Goal: Task Accomplishment & Management: Manage account settings

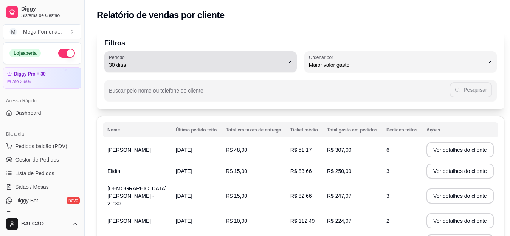
select select "30"
select select "HIGHEST_TOTAL_SPENT_WITH_ORDERS"
click at [210, 65] on span "30 dias" at bounding box center [196, 65] width 174 height 8
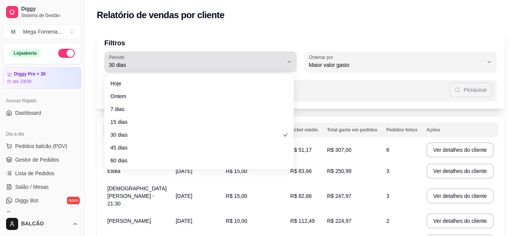
scroll to position [189, 0]
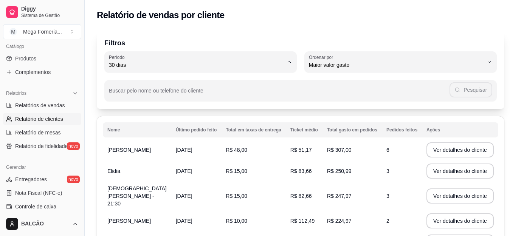
click at [126, 161] on span "60 dias" at bounding box center [195, 157] width 163 height 7
type input "60"
select select "60"
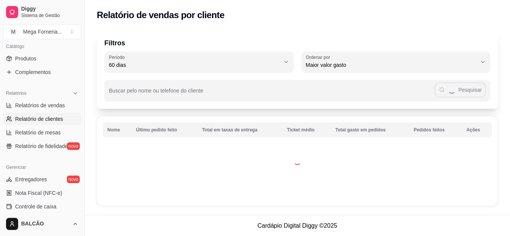
scroll to position [7, 0]
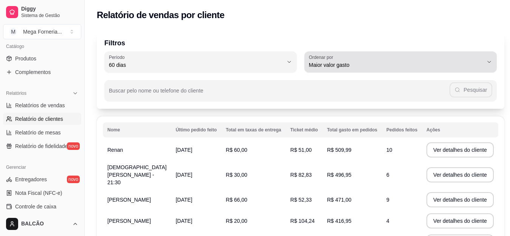
click at [325, 71] on button "Ordenar por Maior valor gasto" at bounding box center [401, 61] width 193 height 21
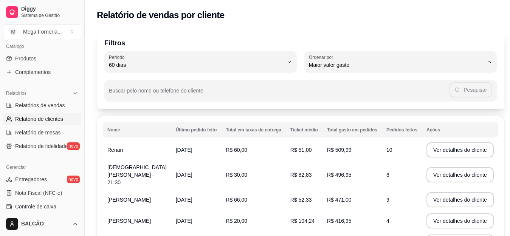
click at [324, 81] on span "Maior número de pedidos" at bounding box center [392, 82] width 163 height 7
type input "HIGHEST_ORDER_COUNT"
select select "HIGHEST_ORDER_COUNT"
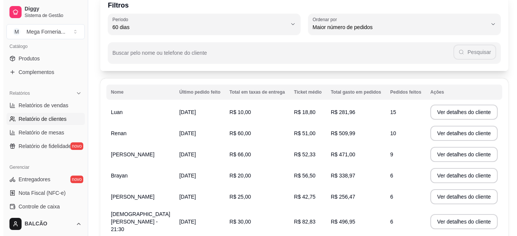
scroll to position [76, 0]
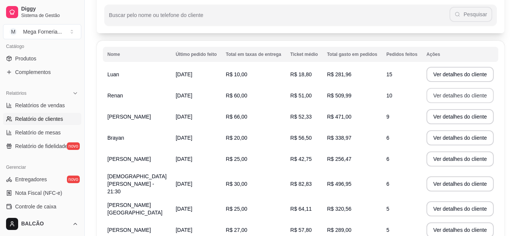
click at [452, 93] on button "Ver detalhes do cliente" at bounding box center [460, 95] width 67 height 15
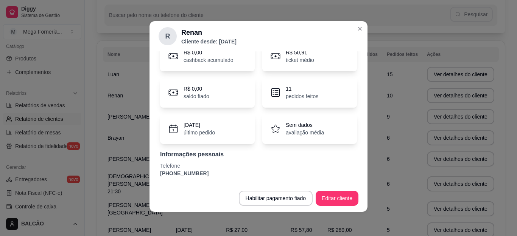
scroll to position [0, 0]
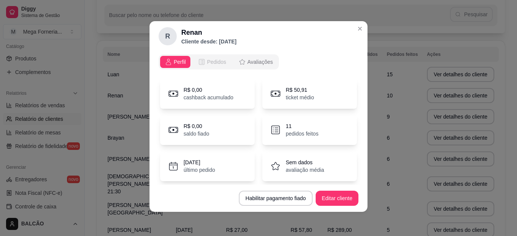
click at [211, 66] on button "Pedidos" at bounding box center [211, 62] width 37 height 12
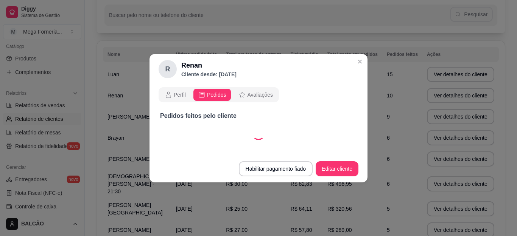
select select "30"
select select "ALL"
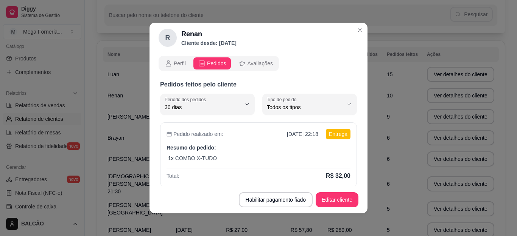
click at [239, 65] on icon "opções" at bounding box center [242, 64] width 8 height 8
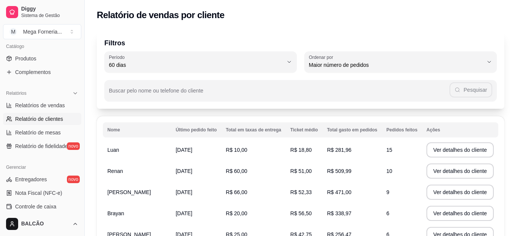
click at [365, 70] on button "Ordenar por Maior número de pedidos" at bounding box center [401, 61] width 193 height 21
click at [331, 96] on span "Maior ticket médio" at bounding box center [392, 95] width 163 height 7
type input "HIGHEST_AVERAGE_TICKET"
select select "HIGHEST_AVERAGE_TICKET"
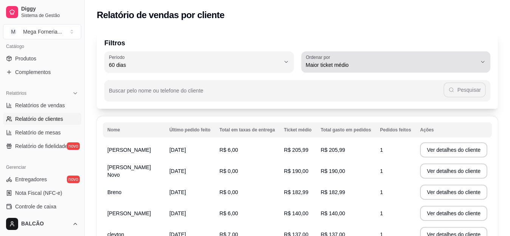
click at [315, 65] on span "Maior ticket médio" at bounding box center [391, 65] width 171 height 8
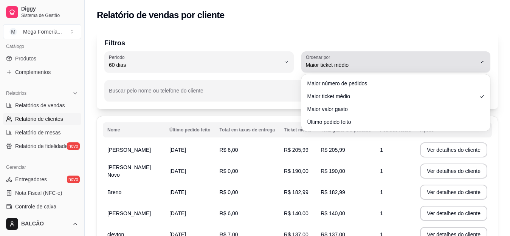
click at [316, 66] on span "Maior ticket médio" at bounding box center [391, 65] width 171 height 8
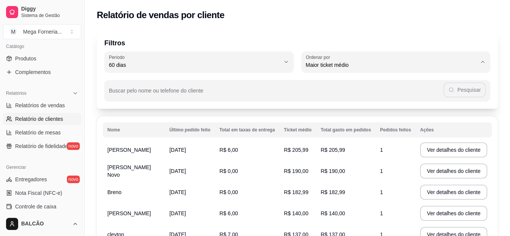
click at [317, 94] on span "Maior ticket médio" at bounding box center [392, 95] width 163 height 7
select select
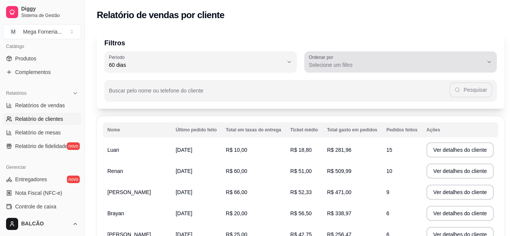
click at [325, 72] on button "Ordenar por Selecione um filtro" at bounding box center [401, 61] width 193 height 21
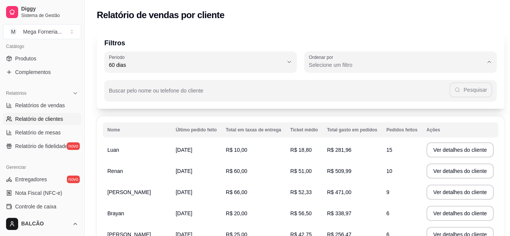
click at [330, 92] on li "Maior ticket médio" at bounding box center [396, 96] width 176 height 12
type input "HIGHEST_AVERAGE_TICKET"
select select "HIGHEST_AVERAGE_TICKET"
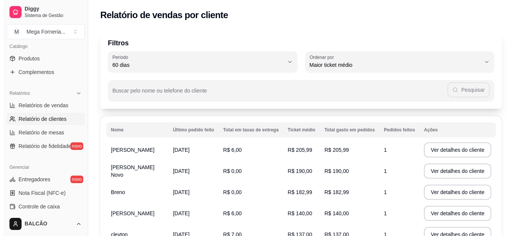
scroll to position [38, 0]
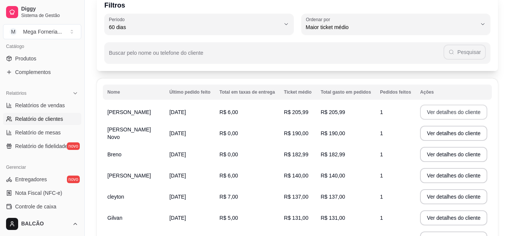
click at [432, 110] on button "Ver detalhes do cliente" at bounding box center [453, 112] width 67 height 15
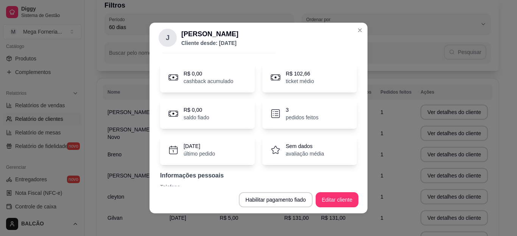
scroll to position [0, 0]
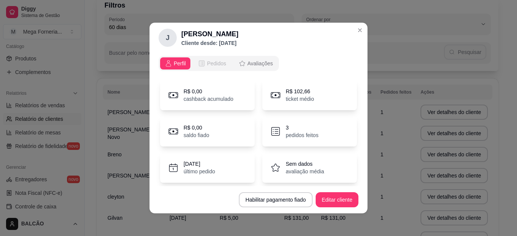
click at [198, 64] on icon "opções" at bounding box center [202, 64] width 8 height 8
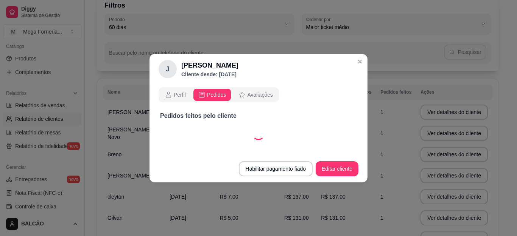
select select "30"
select select "ALL"
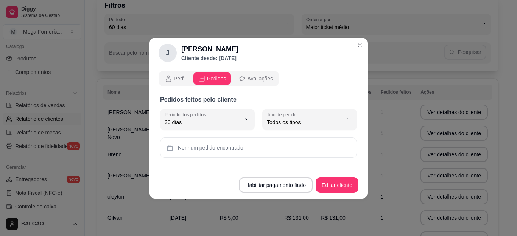
click at [218, 130] on div "Pedidos feitos pelo cliente 30 Período dos pedidos Hoje Ontem 7 dias 15 dias 30…" at bounding box center [258, 126] width 197 height 63
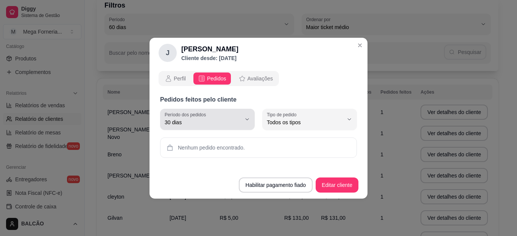
click at [221, 121] on span "30 dias" at bounding box center [203, 123] width 76 height 8
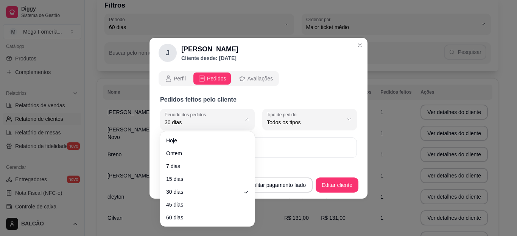
click at [163, 212] on div "Hoje Ontem 7 dias 15 dias 30 dias 45 dias 60 dias" at bounding box center [208, 179] width 92 height 92
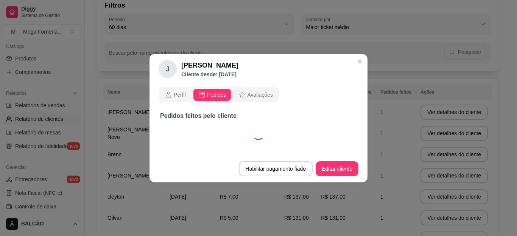
select select "60"
select select "ALL"
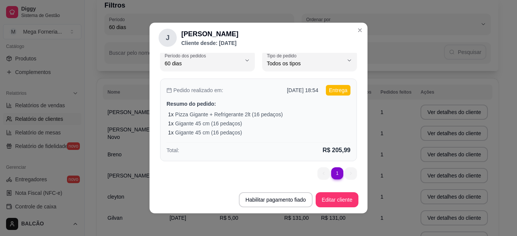
scroll to position [45, 0]
click at [232, 130] on p "Gigante 45 cm (16 pedaços)" at bounding box center [208, 132] width 67 height 8
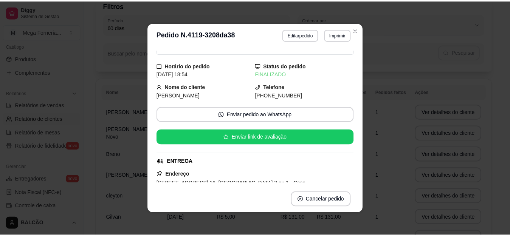
scroll to position [38, 0]
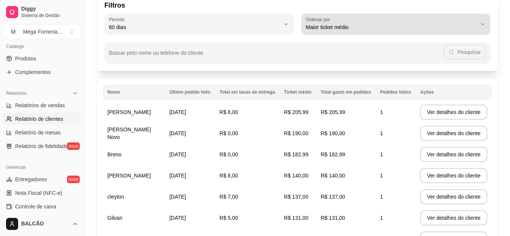
click at [328, 17] on label "Ordenar por" at bounding box center [319, 19] width 27 height 6
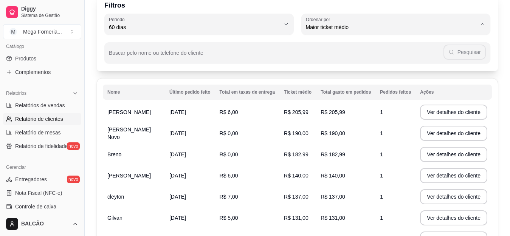
click at [329, 42] on li "Maior número de pedidos" at bounding box center [396, 46] width 176 height 12
type input "HIGHEST_ORDER_COUNT"
select select "HIGHEST_ORDER_COUNT"
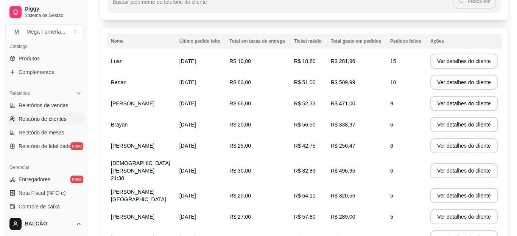
scroll to position [76, 0]
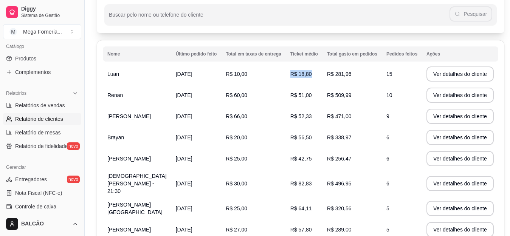
drag, startPoint x: 313, startPoint y: 76, endPoint x: 344, endPoint y: 75, distance: 30.7
click at [344, 75] on tr "Luan [DATE] R$ 10,00 R$ 18,80 R$ 281,96 15 Ver detalhes do cliente" at bounding box center [301, 74] width 396 height 21
click at [286, 84] on td "R$ 18,80" at bounding box center [304, 74] width 37 height 21
click at [291, 73] on span "R$ 18,80" at bounding box center [302, 74] width 22 height 6
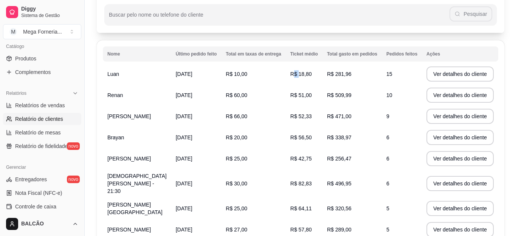
click at [291, 73] on span "R$ 18,80" at bounding box center [302, 74] width 22 height 6
click at [291, 92] on span "R$ 51,00" at bounding box center [302, 95] width 22 height 6
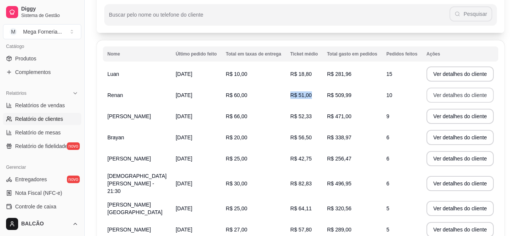
click at [438, 97] on button "Ver detalhes do cliente" at bounding box center [460, 95] width 67 height 15
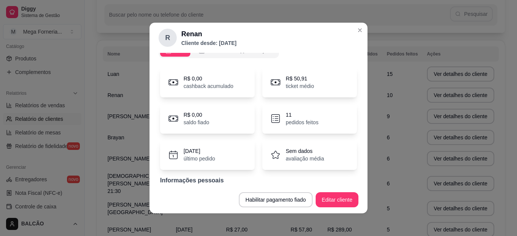
scroll to position [0, 0]
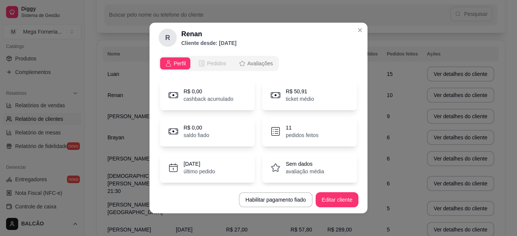
click at [199, 63] on icon "opções" at bounding box center [202, 64] width 8 height 8
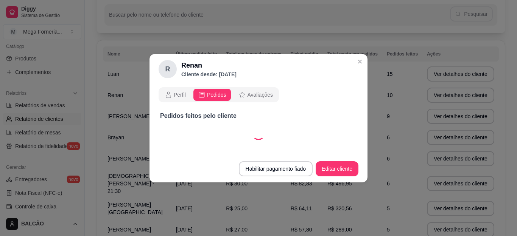
select select "30"
select select "ALL"
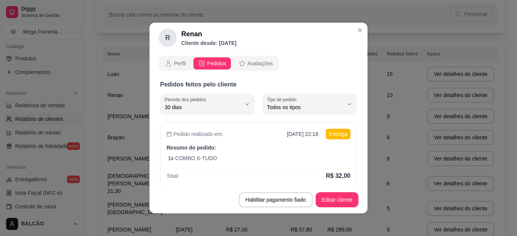
click at [350, 26] on header "R Renan Cliente desde: [DATE]" at bounding box center [258, 38] width 218 height 30
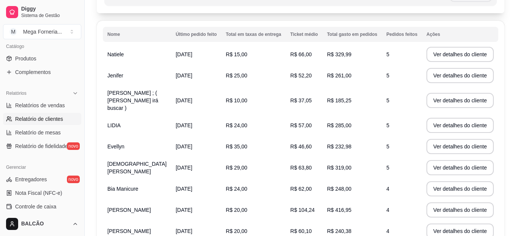
scroll to position [20, 0]
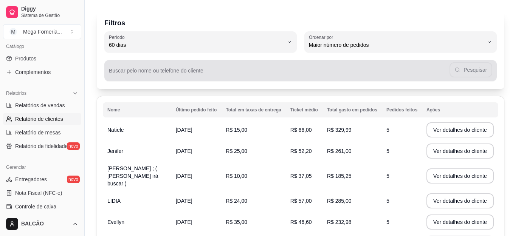
click at [187, 77] on input "Buscar pelo nome ou telefone do cliente" at bounding box center [279, 74] width 341 height 8
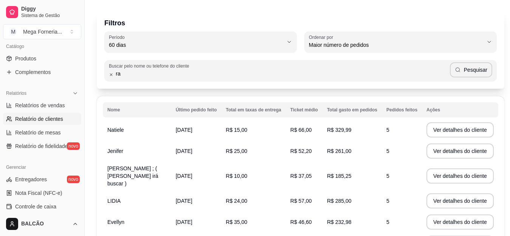
type input "r"
drag, startPoint x: 434, startPoint y: 58, endPoint x: 445, endPoint y: 78, distance: 22.9
click at [437, 66] on div "Buscar pelo nome ou telefone do cliente [PERSON_NAME]" at bounding box center [300, 67] width 393 height 29
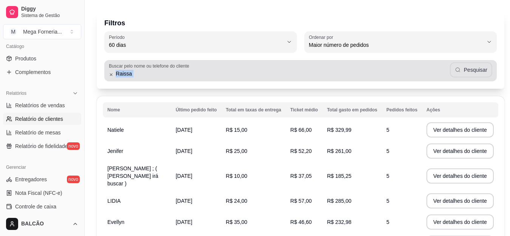
click at [460, 68] on button "Pesquisar" at bounding box center [471, 69] width 42 height 15
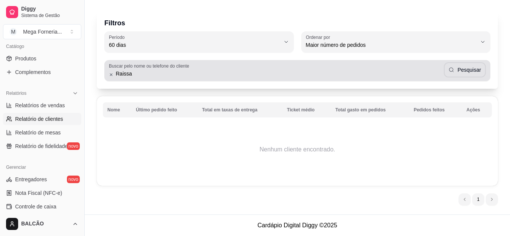
click at [175, 69] on div "Raissa Pesquisar" at bounding box center [297, 70] width 377 height 15
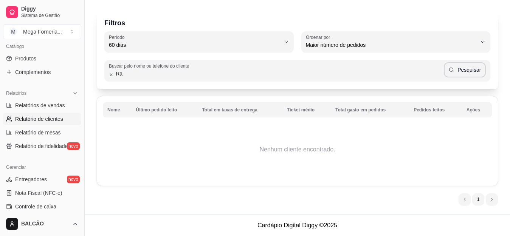
type input "R"
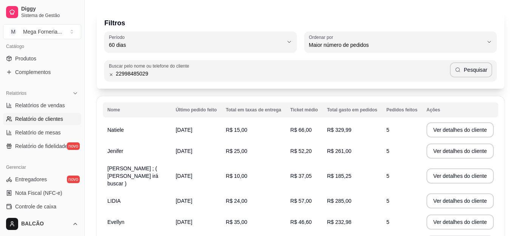
type input "22998485029"
click at [456, 68] on icon "button" at bounding box center [458, 70] width 6 height 6
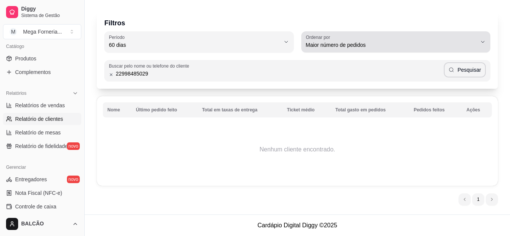
click at [373, 51] on button "Ordenar por Maior número de pedidos" at bounding box center [397, 41] width 190 height 21
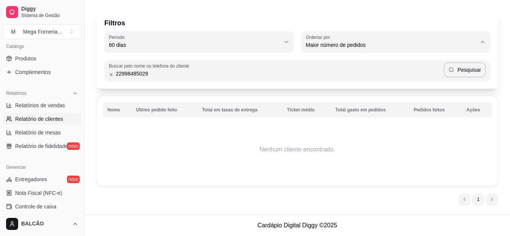
click at [330, 102] on span "Último pedido feito" at bounding box center [392, 99] width 163 height 7
type input "LAST_ORDER_MADE_AT"
select select "LAST_ORDER_MADE_AT"
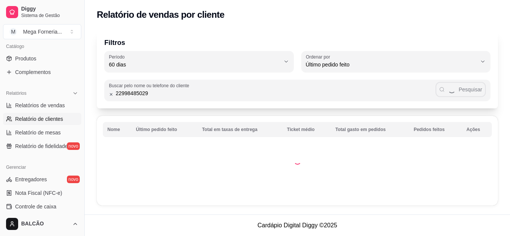
scroll to position [7, 0]
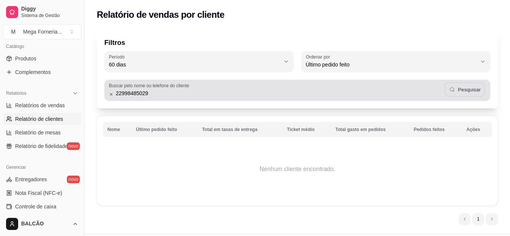
click at [479, 86] on button "Pesquisar" at bounding box center [465, 89] width 41 height 15
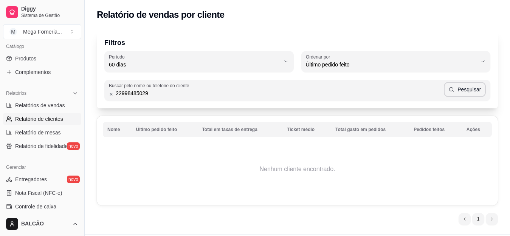
click at [209, 48] on p "Filtros" at bounding box center [297, 42] width 386 height 11
click at [208, 58] on div "60 dias" at bounding box center [194, 61] width 171 height 15
click at [144, 160] on span "60 dias" at bounding box center [195, 156] width 163 height 7
type input "0"
select select "0"
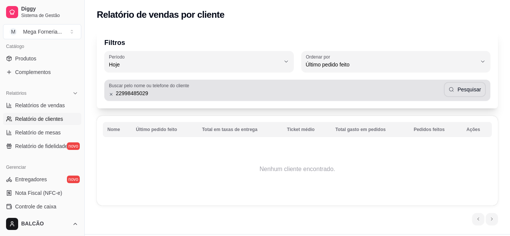
click at [155, 94] on input "22998485029" at bounding box center [279, 94] width 330 height 8
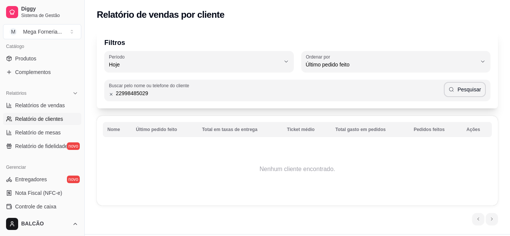
click at [155, 94] on input "22998485029" at bounding box center [279, 94] width 330 height 8
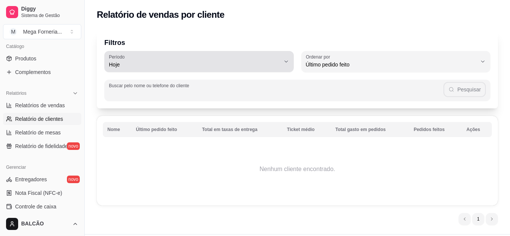
click at [158, 70] on button "[PERSON_NAME]" at bounding box center [199, 61] width 190 height 21
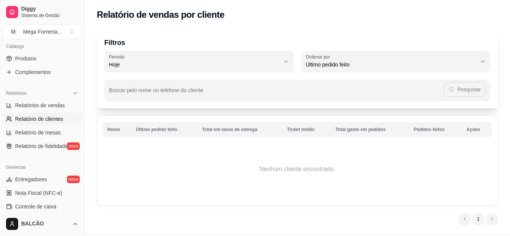
click at [121, 84] on span "Hoje" at bounding box center [195, 82] width 163 height 7
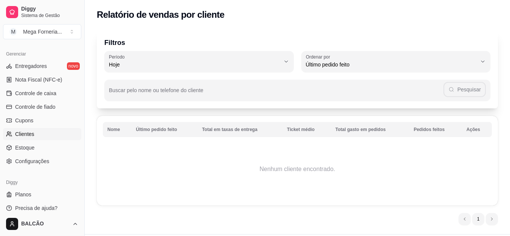
click at [34, 138] on link "Clientes" at bounding box center [42, 134] width 78 height 12
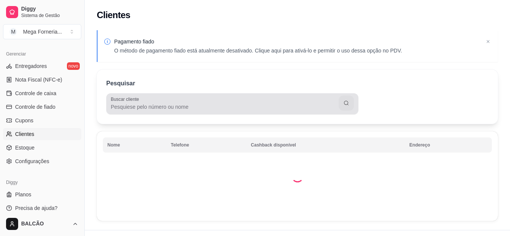
click at [187, 106] on input "Buscar cliente" at bounding box center [225, 107] width 228 height 8
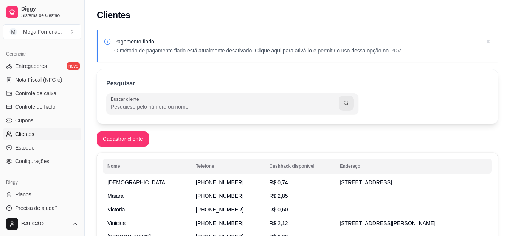
type input "r"
type input "Raissa"
click at [350, 105] on button "button" at bounding box center [346, 103] width 15 height 15
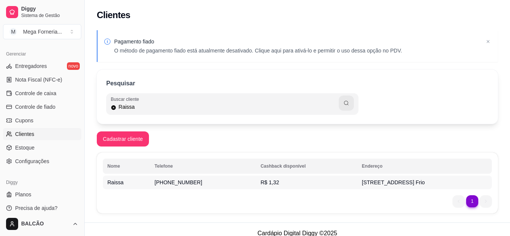
click at [287, 185] on td "R$ 1,32" at bounding box center [306, 183] width 101 height 14
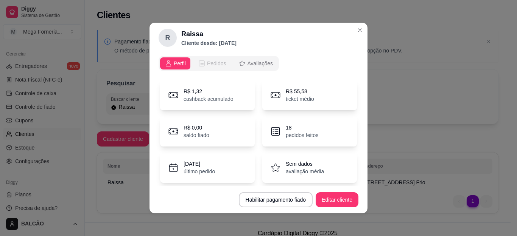
click at [200, 58] on button "Pedidos" at bounding box center [211, 64] width 37 height 12
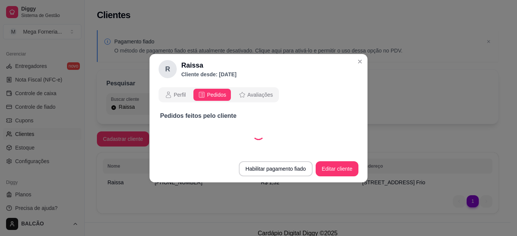
select select "30"
select select "ALL"
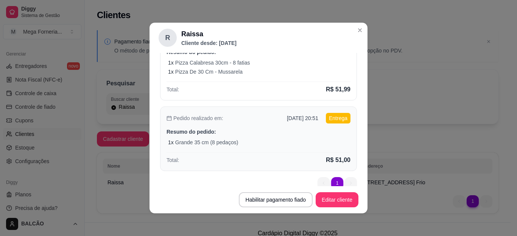
scroll to position [106, 0]
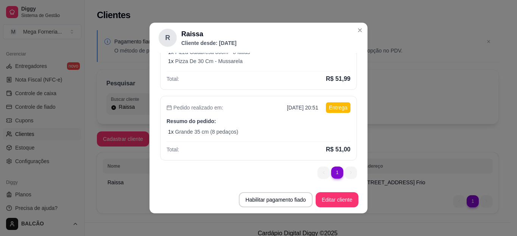
click at [340, 168] on ul "1 1" at bounding box center [336, 173] width 39 height 12
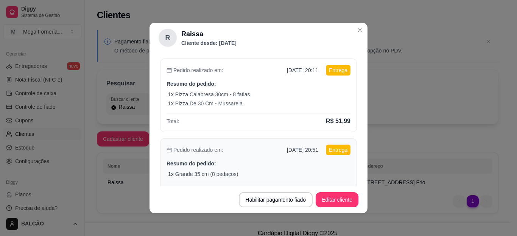
scroll to position [0, 0]
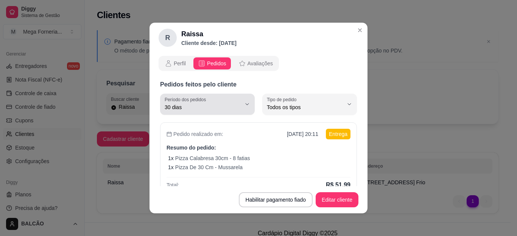
click at [206, 106] on span "30 dias" at bounding box center [203, 108] width 76 height 8
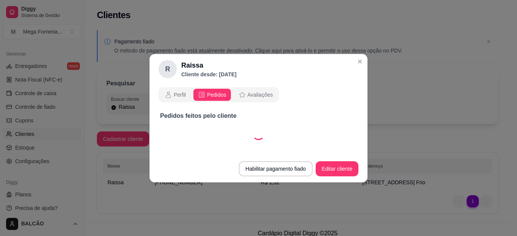
select select "60"
select select "ALL"
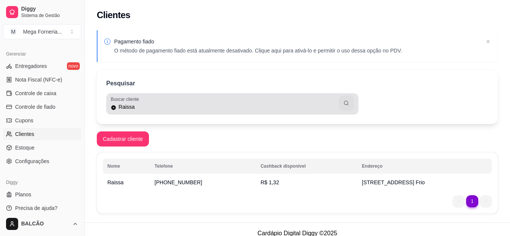
click at [154, 108] on input "Raissa" at bounding box center [228, 107] width 223 height 8
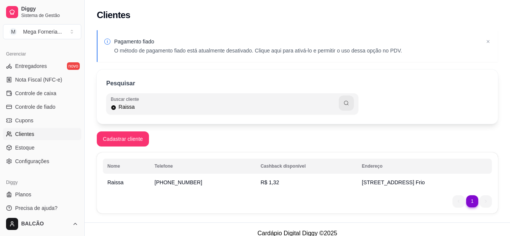
click at [154, 108] on input "Raissa" at bounding box center [228, 107] width 223 height 8
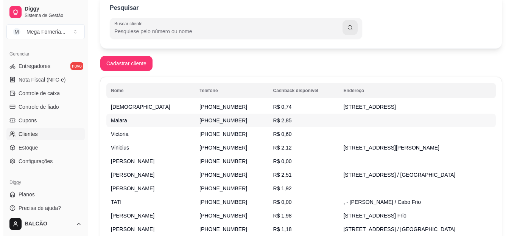
scroll to position [114, 0]
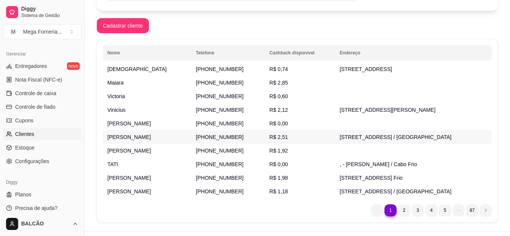
click at [130, 135] on span "[PERSON_NAME]" at bounding box center [129, 137] width 44 height 6
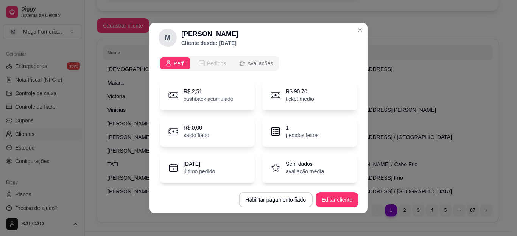
click at [198, 60] on icon "opções" at bounding box center [202, 64] width 8 height 8
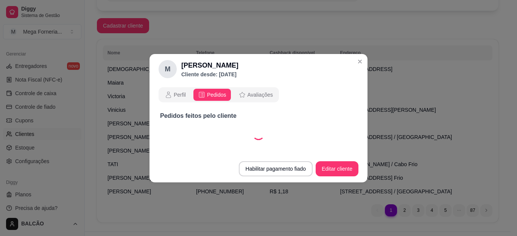
select select "30"
select select "ALL"
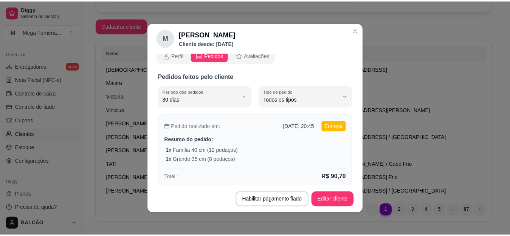
scroll to position [0, 0]
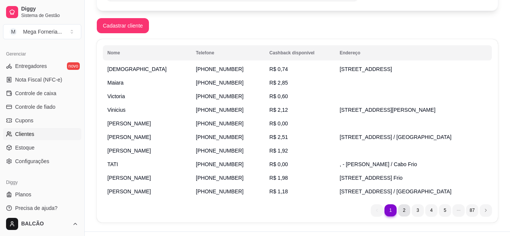
click at [404, 215] on li "2" at bounding box center [404, 211] width 12 height 12
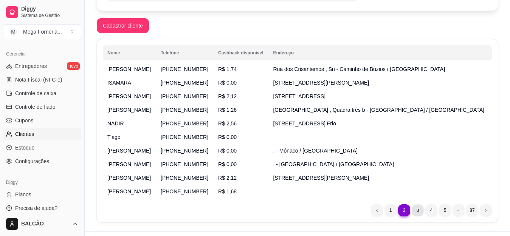
click at [415, 213] on li "3" at bounding box center [418, 211] width 12 height 12
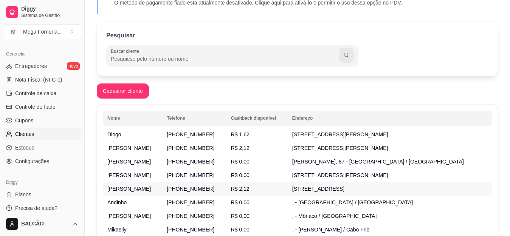
scroll to position [38, 0]
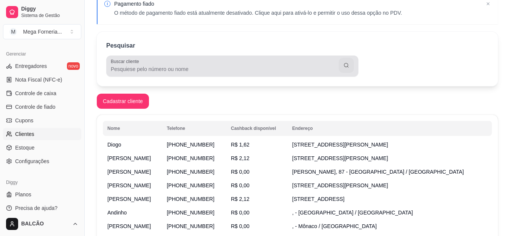
click at [148, 64] on div at bounding box center [232, 66] width 243 height 15
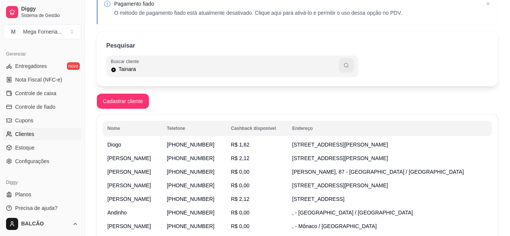
type input "Tainara"
click at [354, 63] on button "button" at bounding box center [346, 65] width 15 height 15
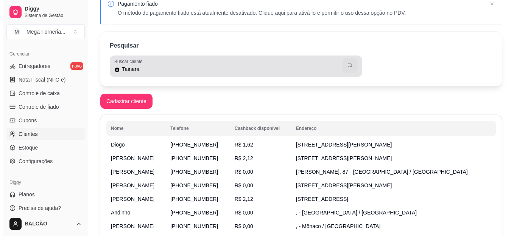
scroll to position [8, 0]
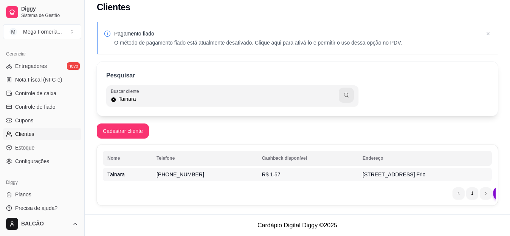
click at [262, 175] on span "R$ 1,57" at bounding box center [271, 175] width 19 height 6
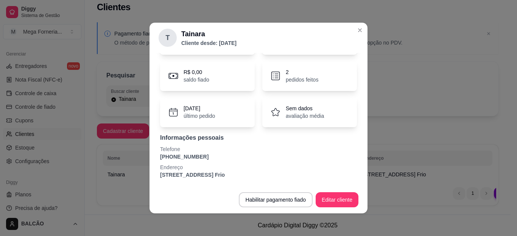
scroll to position [0, 0]
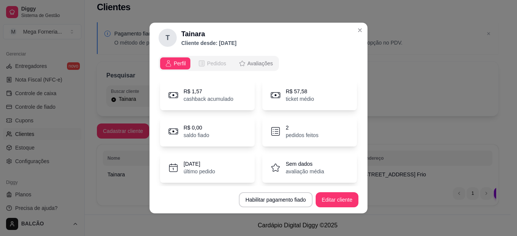
click at [199, 61] on icon "opções" at bounding box center [202, 64] width 6 height 6
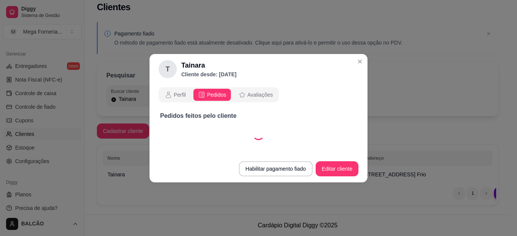
select select "30"
select select "ALL"
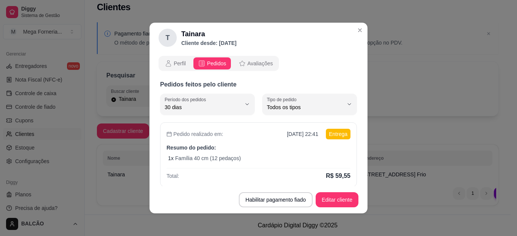
scroll to position [97, 0]
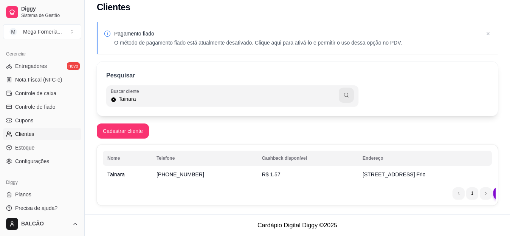
click at [165, 97] on input "Tainara" at bounding box center [228, 99] width 223 height 8
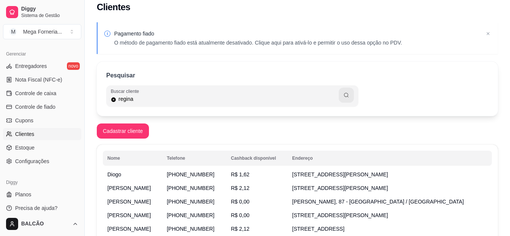
type input "regina"
click at [353, 100] on button "button" at bounding box center [346, 95] width 15 height 15
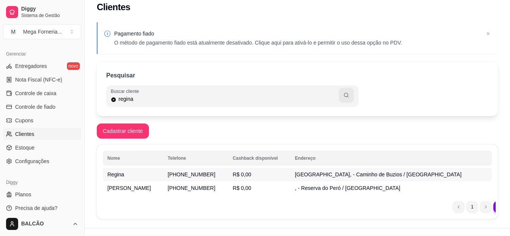
click at [229, 175] on td "[PHONE_NUMBER]" at bounding box center [195, 175] width 65 height 14
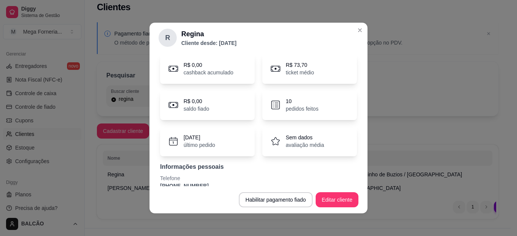
scroll to position [0, 0]
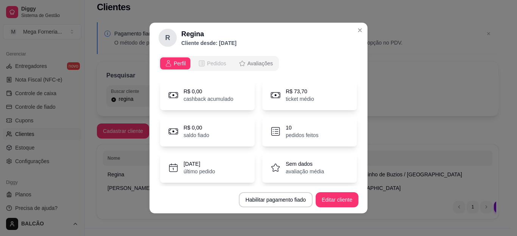
click at [210, 63] on span "Pedidos" at bounding box center [216, 64] width 19 height 8
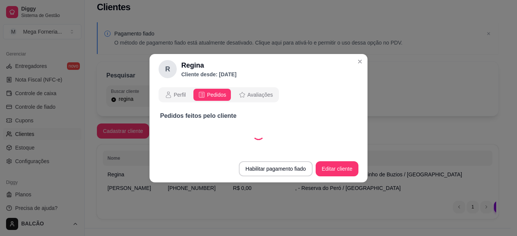
select select "30"
select select "ALL"
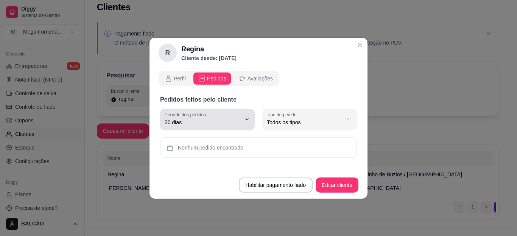
click at [234, 117] on div "30 dias" at bounding box center [203, 119] width 76 height 15
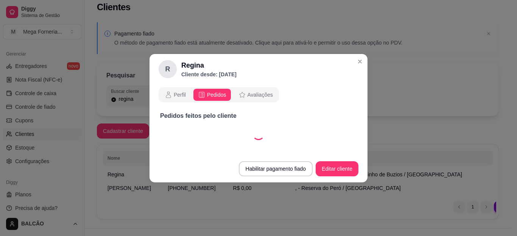
select select "45"
select select "ALL"
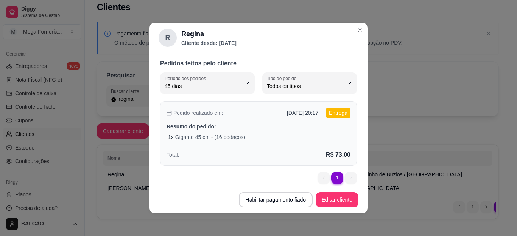
scroll to position [26, 0]
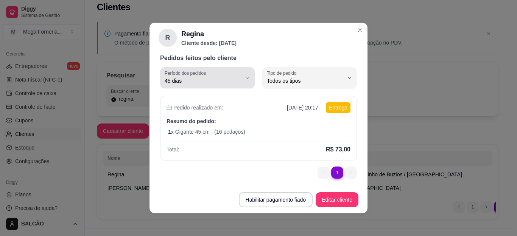
click at [166, 80] on span "45 dias" at bounding box center [203, 81] width 76 height 8
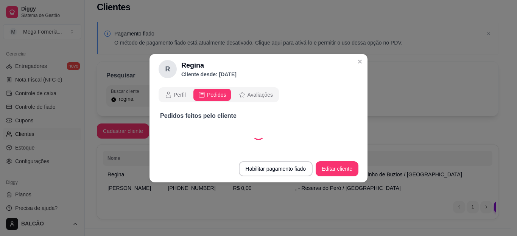
scroll to position [0, 0]
select select "60"
select select "ALL"
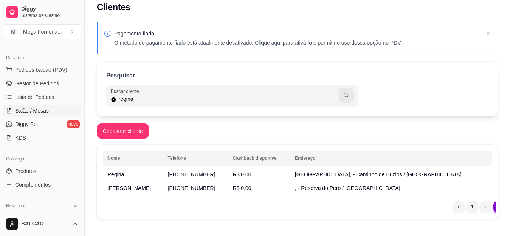
scroll to position [76, 0]
click at [56, 84] on span "Gestor de Pedidos" at bounding box center [37, 85] width 44 height 8
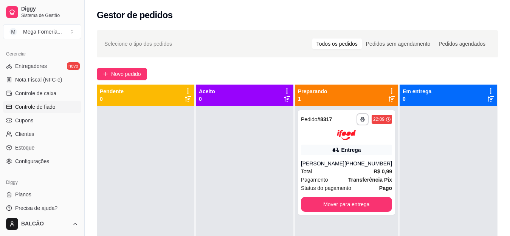
scroll to position [227, 0]
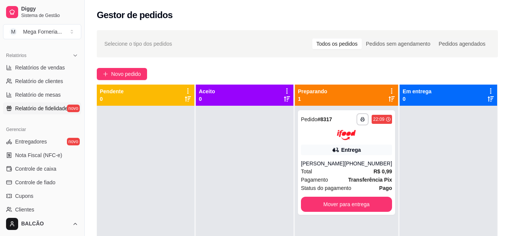
click at [30, 109] on span "Relatório de fidelidade" at bounding box center [41, 109] width 53 height 8
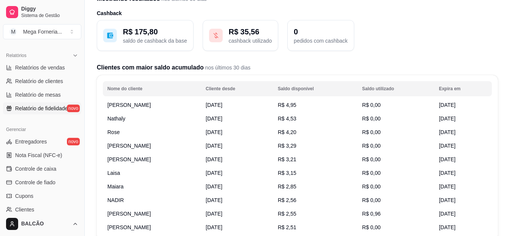
scroll to position [76, 0]
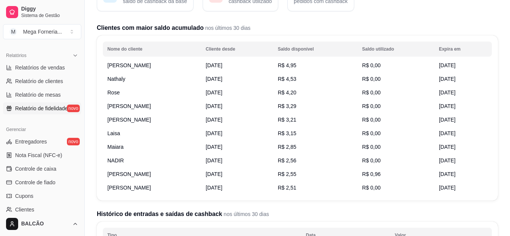
click at [168, 64] on td "[PERSON_NAME]" at bounding box center [152, 66] width 98 height 14
click at [222, 64] on span "[DATE]" at bounding box center [214, 65] width 17 height 6
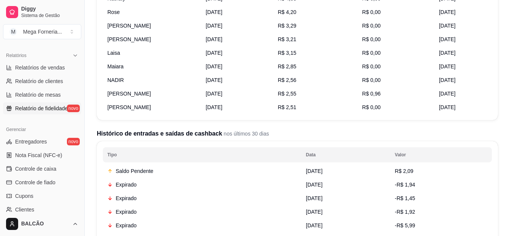
scroll to position [114, 0]
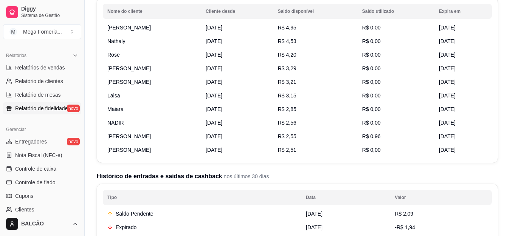
click at [123, 26] on span "[PERSON_NAME]" at bounding box center [129, 28] width 44 height 6
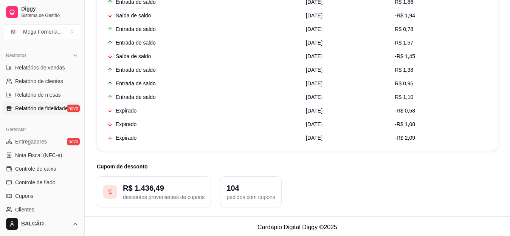
scroll to position [1540, 0]
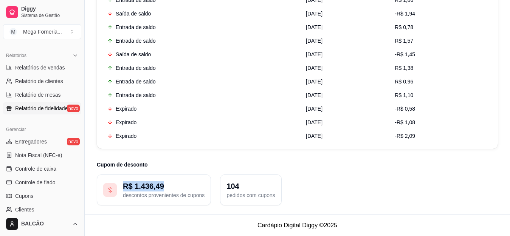
drag, startPoint x: 123, startPoint y: 185, endPoint x: 177, endPoint y: 186, distance: 53.4
click at [177, 190] on p "R$ 1.436,49" at bounding box center [164, 186] width 82 height 11
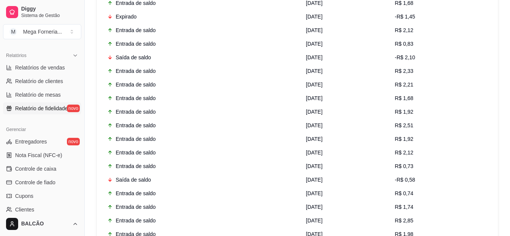
scroll to position [518, 0]
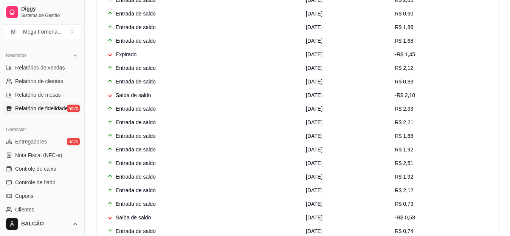
click at [414, 93] on span "-R$ 2,10" at bounding box center [405, 95] width 20 height 6
click at [411, 95] on span "-R$ 2,10" at bounding box center [405, 95] width 20 height 6
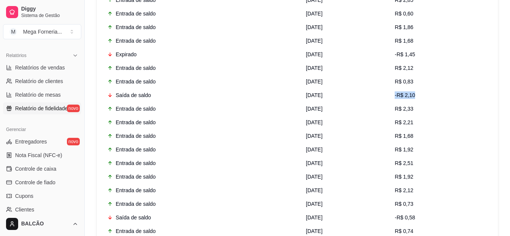
click at [411, 95] on span "-R$ 2,10" at bounding box center [405, 95] width 20 height 6
click at [362, 97] on td "[DATE]" at bounding box center [346, 96] width 89 height 14
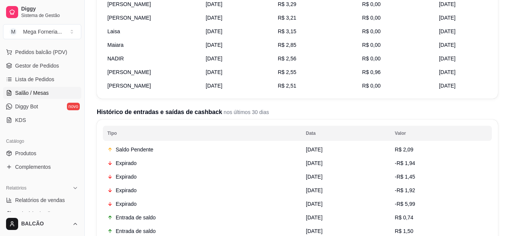
scroll to position [76, 0]
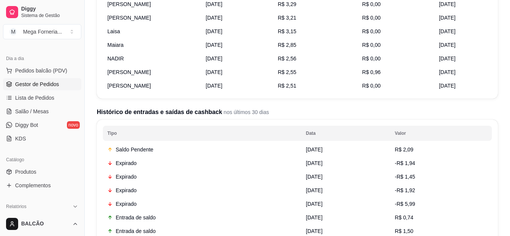
click at [44, 90] on ul "Pedidos balcão (PDV) Gestor de Pedidos Lista de Pedidos Salão / Mesas Diggy Bot…" at bounding box center [42, 105] width 78 height 80
click at [45, 89] on link "Gestor de Pedidos" at bounding box center [42, 84] width 78 height 12
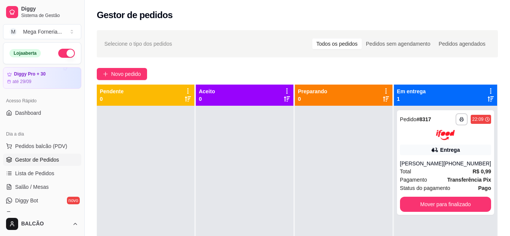
scroll to position [189, 0]
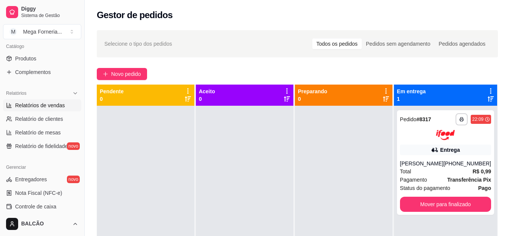
click at [46, 110] on link "Relatórios de vendas" at bounding box center [42, 106] width 78 height 12
select select "ALL"
select select "0"
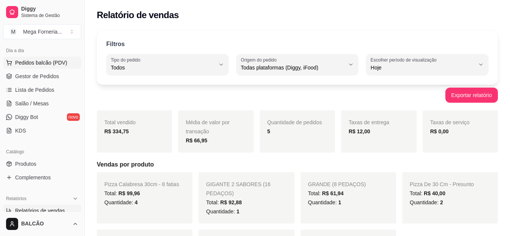
scroll to position [76, 0]
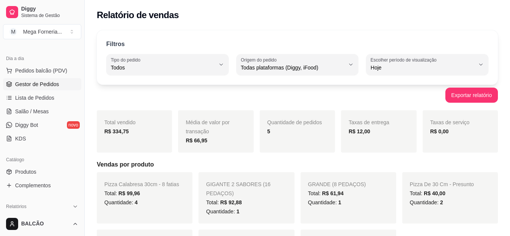
click at [38, 88] on link "Gestor de Pedidos" at bounding box center [42, 84] width 78 height 12
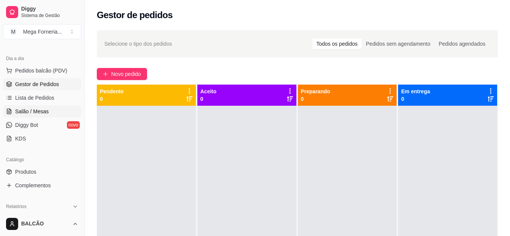
click at [50, 111] on link "Salão / Mesas" at bounding box center [42, 112] width 78 height 12
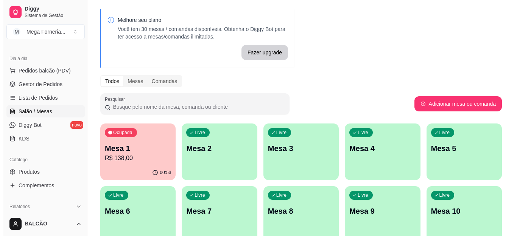
scroll to position [38, 0]
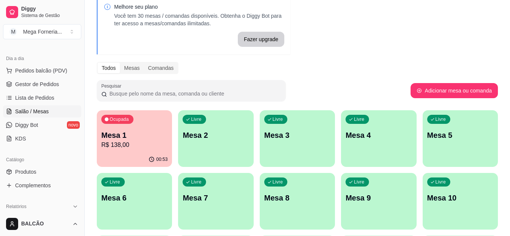
click at [113, 146] on p "R$ 138,00" at bounding box center [134, 145] width 66 height 9
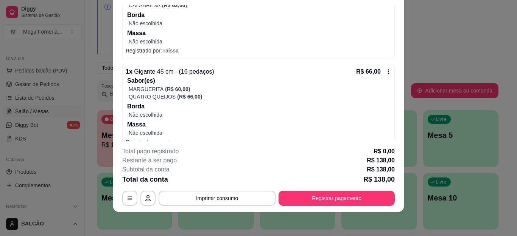
scroll to position [27, 0]
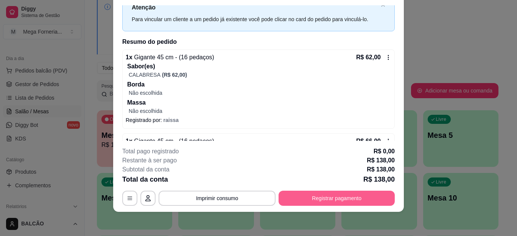
click at [289, 204] on button "Registrar pagamento" at bounding box center [336, 198] width 116 height 15
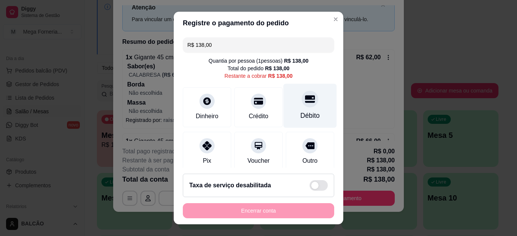
click at [305, 100] on icon at bounding box center [310, 99] width 10 height 10
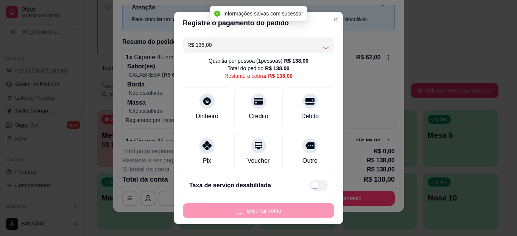
type input "R$ 0,00"
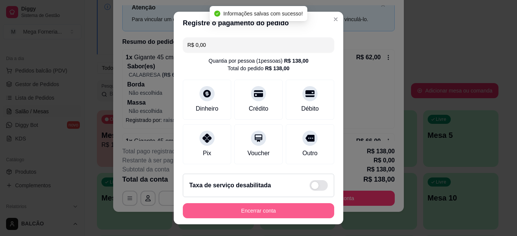
click at [271, 208] on button "Encerrar conta" at bounding box center [258, 211] width 151 height 15
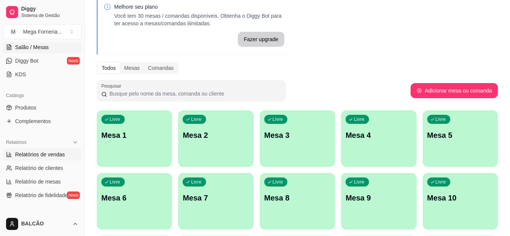
scroll to position [151, 0]
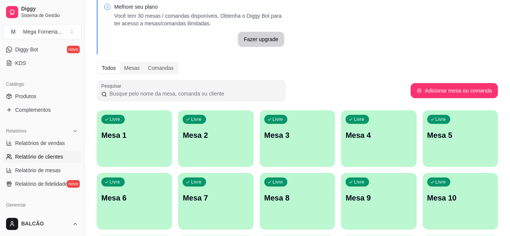
click at [40, 157] on span "Relatório de clientes" at bounding box center [39, 157] width 48 height 8
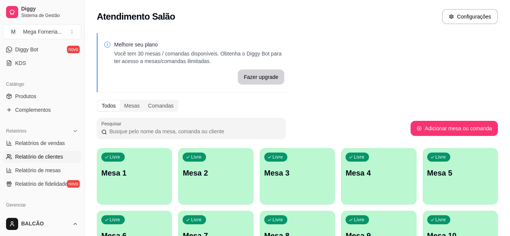
select select "30"
select select "HIGHEST_TOTAL_SPENT_WITH_ORDERS"
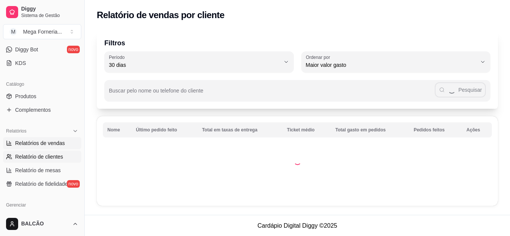
click at [45, 142] on span "Relatórios de vendas" at bounding box center [40, 144] width 50 height 8
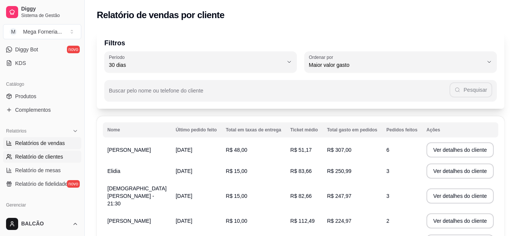
select select "ALL"
select select "0"
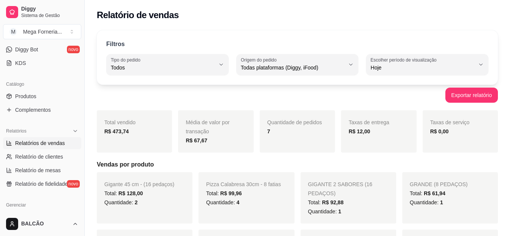
click at [359, 134] on strong "R$ 12,00" at bounding box center [360, 132] width 22 height 6
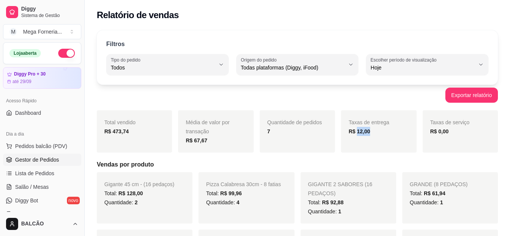
click at [40, 159] on span "Gestor de Pedidos" at bounding box center [37, 160] width 44 height 8
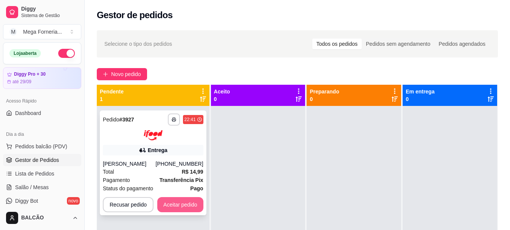
click at [185, 207] on button "Aceitar pedido" at bounding box center [180, 204] width 46 height 15
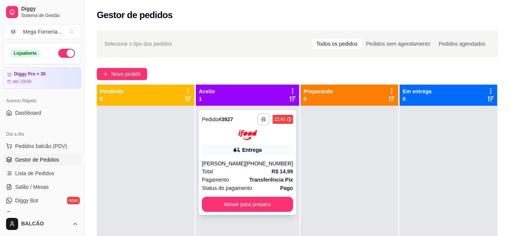
click at [262, 120] on icon "button" at bounding box center [264, 120] width 4 height 2
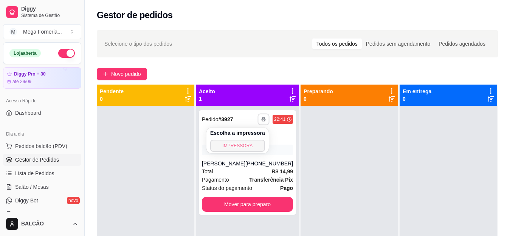
click at [250, 145] on button "IMPRESSORA" at bounding box center [237, 146] width 55 height 12
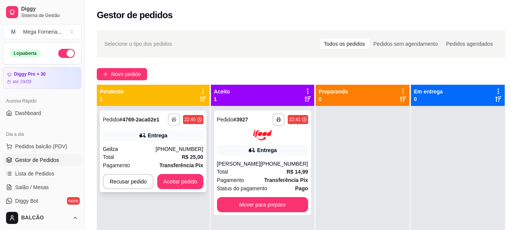
click at [172, 120] on icon "button" at bounding box center [174, 119] width 5 height 5
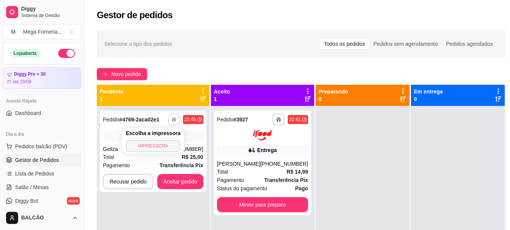
click at [165, 146] on button "IMPRESSORA" at bounding box center [153, 146] width 55 height 12
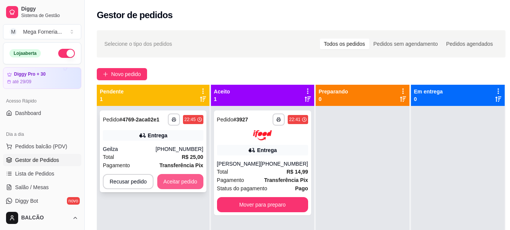
click at [187, 182] on button "Aceitar pedido" at bounding box center [180, 181] width 46 height 15
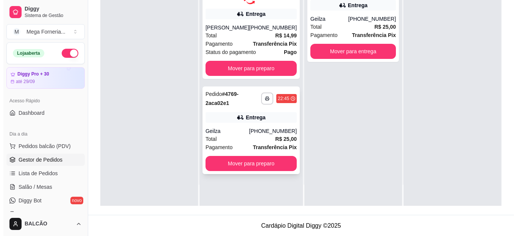
scroll to position [115, 0]
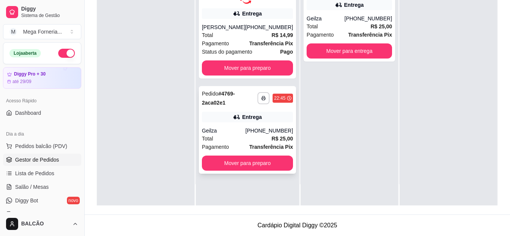
click at [261, 123] on div "**********" at bounding box center [247, 130] width 97 height 88
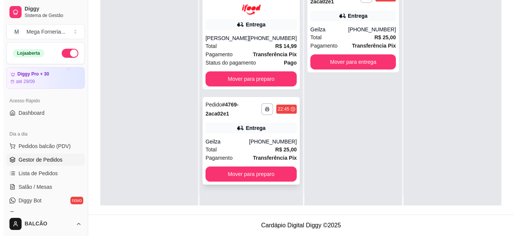
scroll to position [0, 0]
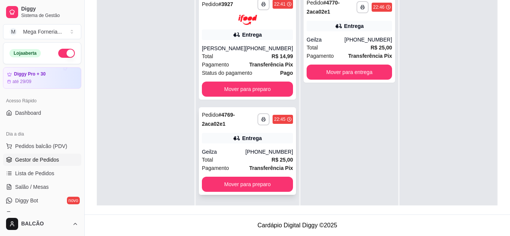
click at [232, 146] on div "**********" at bounding box center [247, 151] width 97 height 88
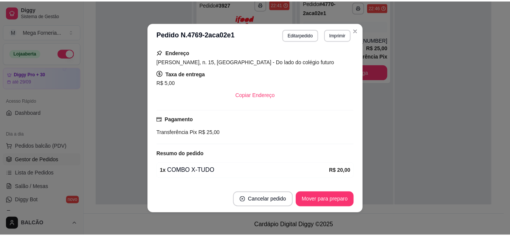
scroll to position [189, 0]
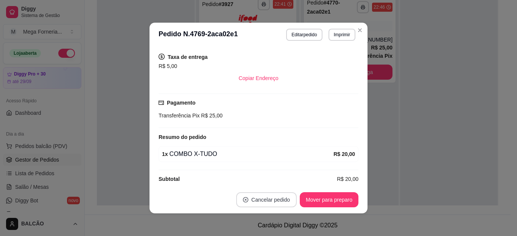
click at [266, 201] on button "Cancelar pedido" at bounding box center [266, 200] width 61 height 15
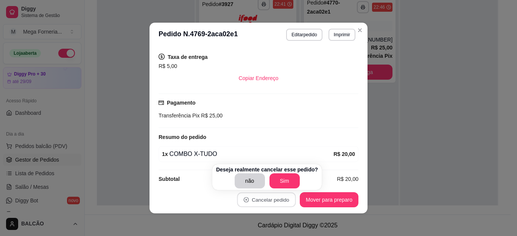
click at [289, 170] on p "Deseja realmente cancelar esse pedido?" at bounding box center [267, 170] width 102 height 8
click at [289, 179] on button "Sim" at bounding box center [284, 181] width 30 height 15
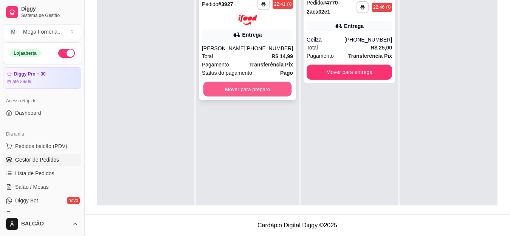
click at [281, 86] on button "Mover para preparo" at bounding box center [248, 89] width 89 height 15
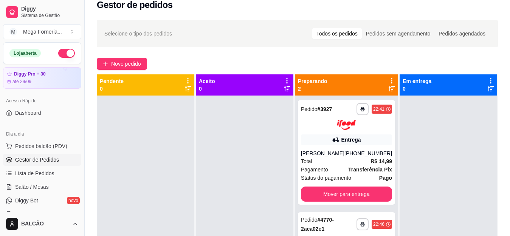
scroll to position [2, 0]
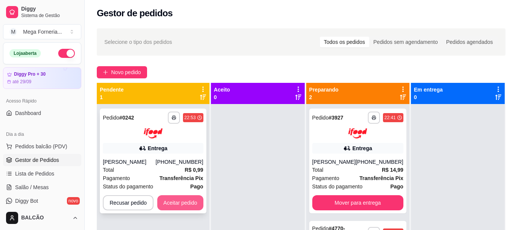
click at [182, 204] on button "Aceitar pedido" at bounding box center [180, 202] width 46 height 15
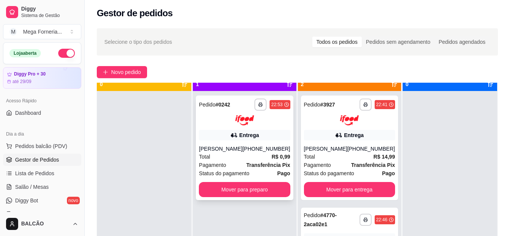
scroll to position [21, 0]
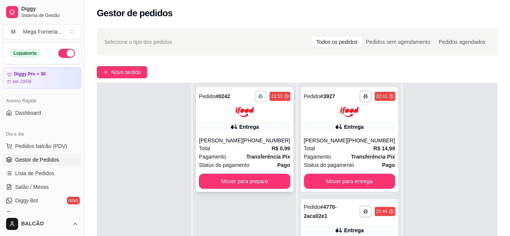
click at [259, 97] on icon "button" at bounding box center [261, 96] width 5 height 5
click at [247, 124] on button "IMPRESSORA" at bounding box center [237, 123] width 53 height 12
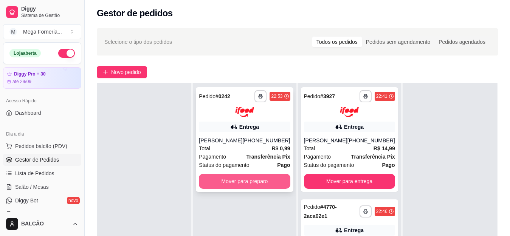
click at [268, 180] on button "Mover para preparo" at bounding box center [244, 181] width 91 height 15
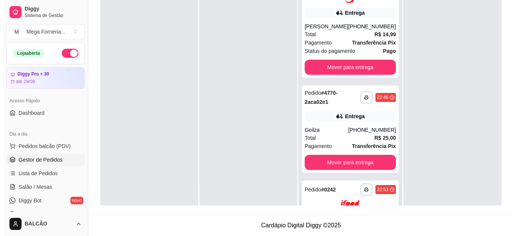
scroll to position [0, 0]
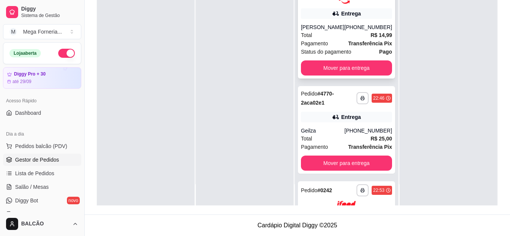
click at [336, 45] on div "Pagamento Transferência Pix" at bounding box center [346, 43] width 91 height 8
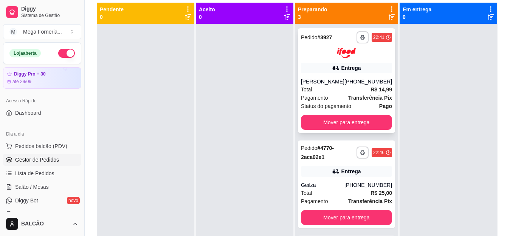
click at [346, 85] on div "[PHONE_NUMBER]" at bounding box center [369, 82] width 48 height 8
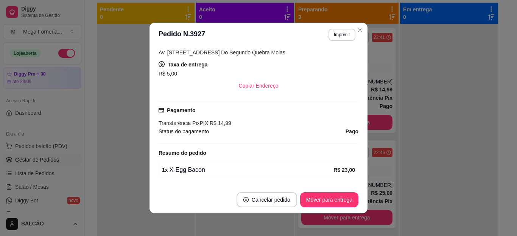
scroll to position [151, 0]
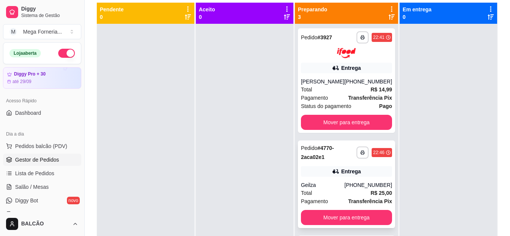
click at [346, 179] on div "**********" at bounding box center [346, 185] width 97 height 88
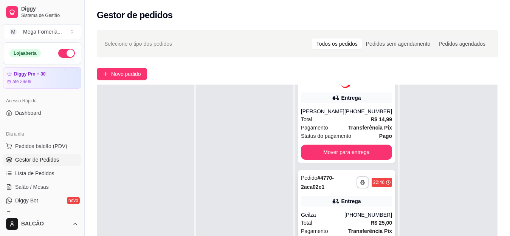
scroll to position [15, 0]
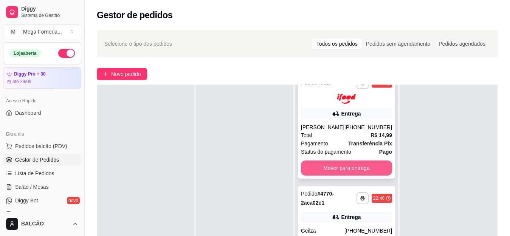
click at [361, 168] on button "Mover para entrega" at bounding box center [346, 168] width 91 height 15
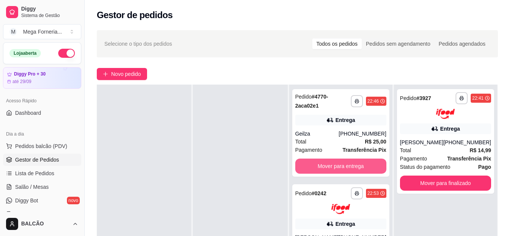
scroll to position [0, 0]
click at [361, 168] on button "Mover para entrega" at bounding box center [340, 166] width 91 height 15
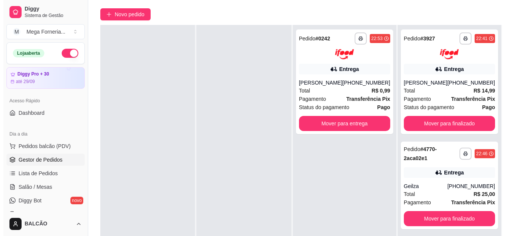
scroll to position [115, 0]
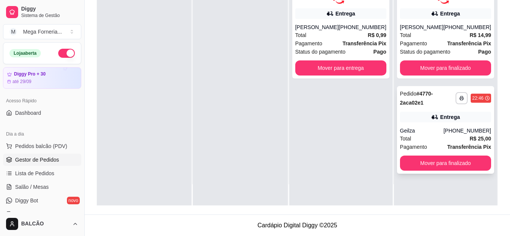
click at [473, 96] on div "22:46" at bounding box center [478, 98] width 11 height 6
click at [436, 129] on div "Geilza" at bounding box center [422, 131] width 44 height 8
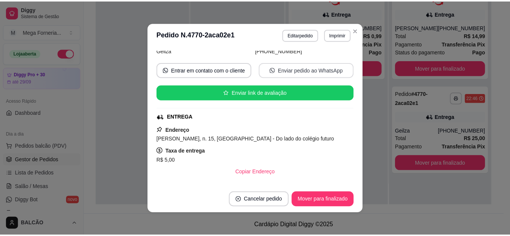
scroll to position [114, 0]
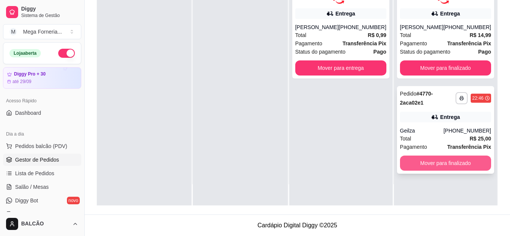
click at [467, 166] on button "Mover para finalizado" at bounding box center [445, 163] width 91 height 15
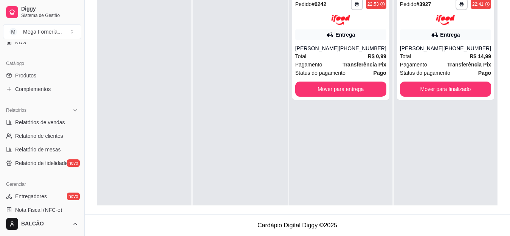
scroll to position [189, 0]
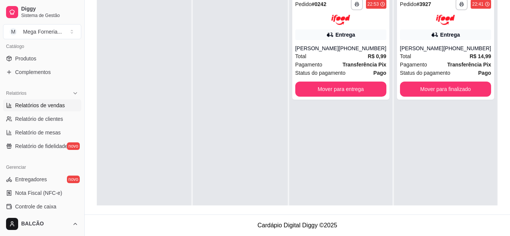
click at [46, 102] on span "Relatórios de vendas" at bounding box center [40, 106] width 50 height 8
select select "ALL"
select select "0"
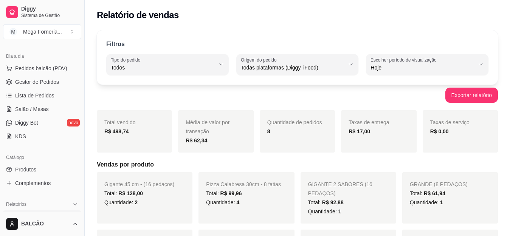
scroll to position [76, 0]
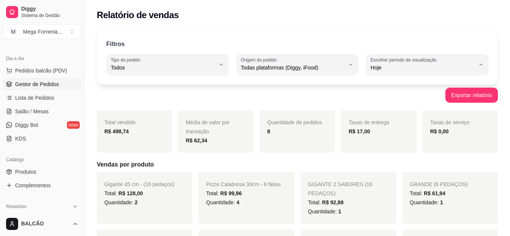
click at [39, 82] on span "Gestor de Pedidos" at bounding box center [37, 85] width 44 height 8
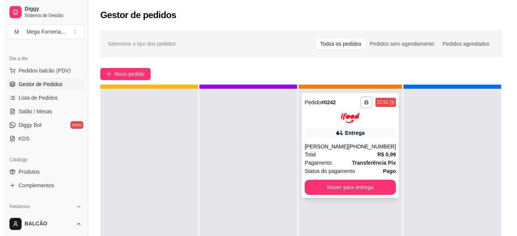
scroll to position [21, 0]
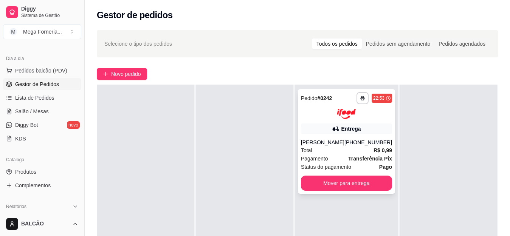
click at [372, 158] on strong "Transferência Pix" at bounding box center [370, 159] width 44 height 6
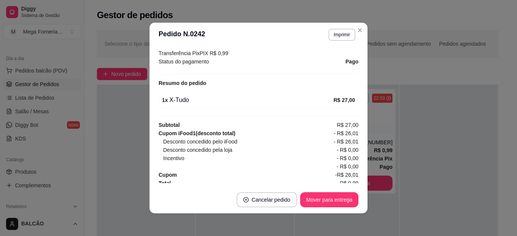
scroll to position [247, 0]
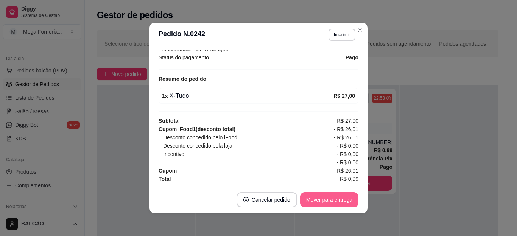
click at [345, 201] on button "Mover para entrega" at bounding box center [329, 200] width 58 height 15
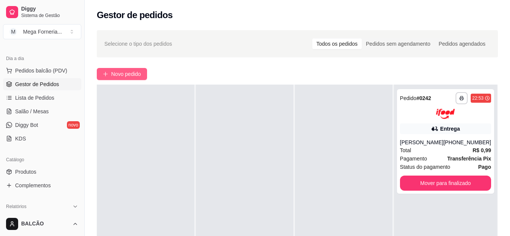
click at [127, 73] on span "Novo pedido" at bounding box center [126, 74] width 30 height 8
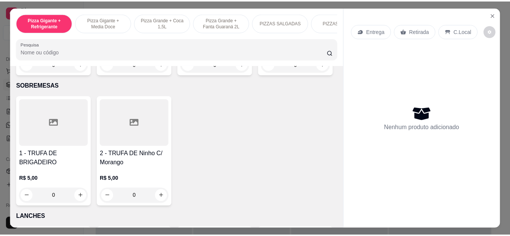
scroll to position [832, 0]
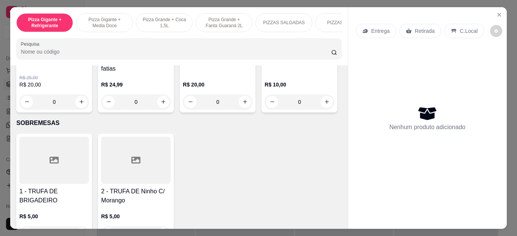
click at [248, 107] on div "0" at bounding box center [218, 102] width 70 height 15
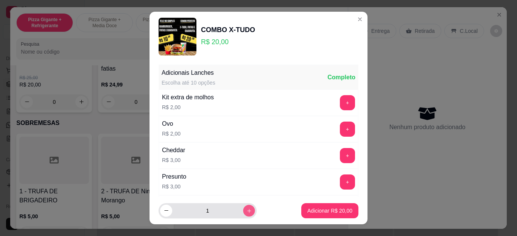
click at [243, 212] on button "increase-product-quantity" at bounding box center [249, 211] width 12 height 12
type input "2"
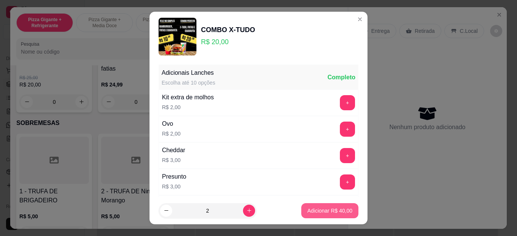
click at [331, 210] on p "Adicionar R$ 40,00" at bounding box center [329, 211] width 45 height 8
type input "2"
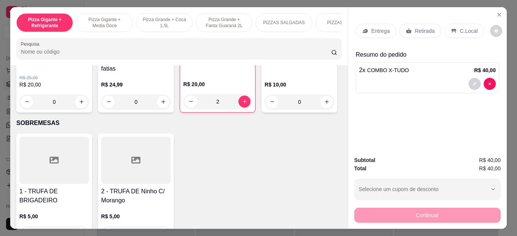
click at [424, 27] on p "Retirada" at bounding box center [425, 31] width 20 height 8
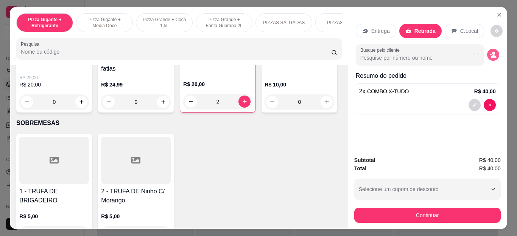
click at [491, 51] on icon "decrease-product-quantity" at bounding box center [493, 54] width 7 height 7
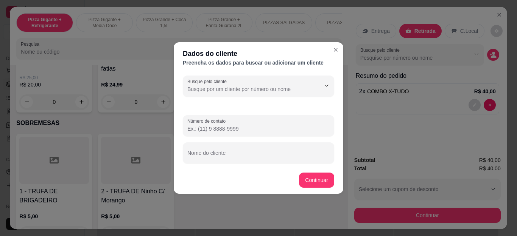
click at [259, 86] on input "Busque pelo cliente" at bounding box center [247, 90] width 121 height 8
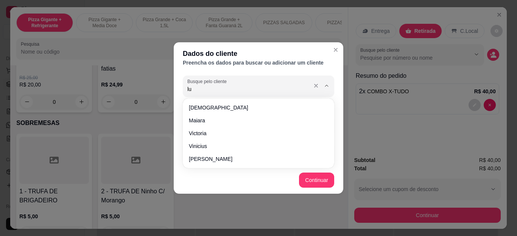
type input "lui"
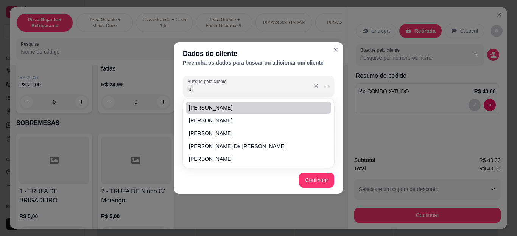
click at [257, 87] on input "lui" at bounding box center [247, 90] width 121 height 8
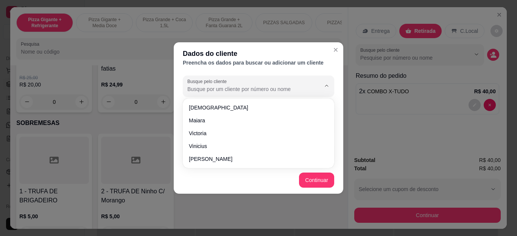
click at [171, 74] on div "Dados do cliente Preencha os dados para buscar ou adicionar um cliente Busque p…" at bounding box center [258, 118] width 517 height 236
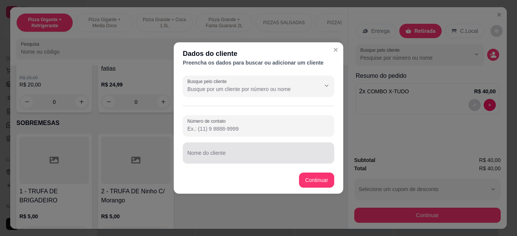
click at [229, 157] on input "Nome do cliente" at bounding box center [258, 156] width 142 height 8
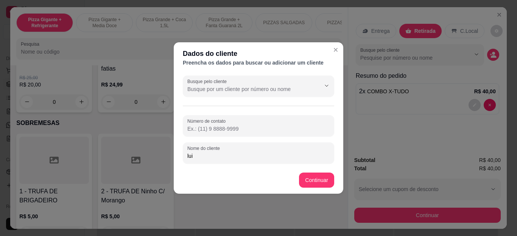
type input "[PERSON_NAME]"
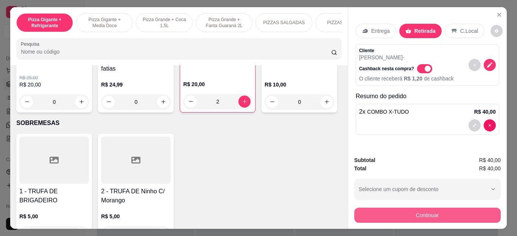
click at [450, 215] on button "Continuar" at bounding box center [427, 215] width 146 height 15
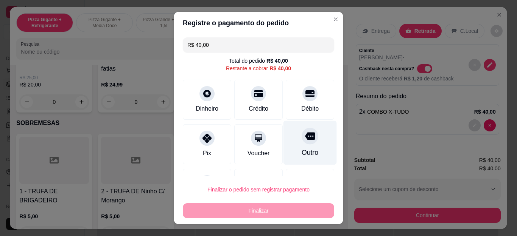
click at [293, 145] on div "Outro" at bounding box center [309, 143] width 53 height 44
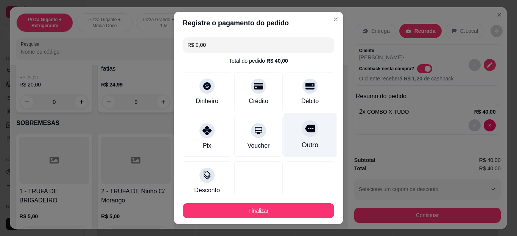
type input "R$ 0,00"
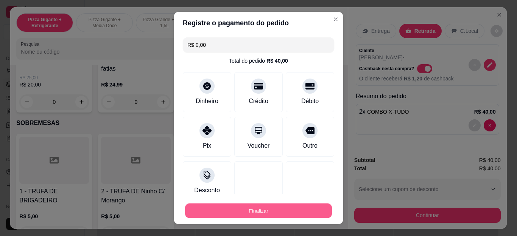
click at [305, 210] on button "Finalizar" at bounding box center [258, 211] width 147 height 15
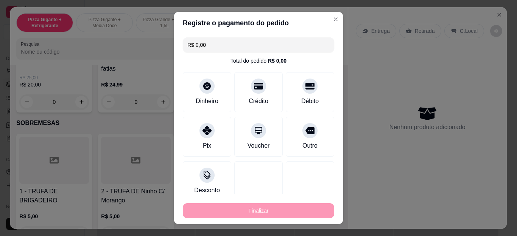
type input "0"
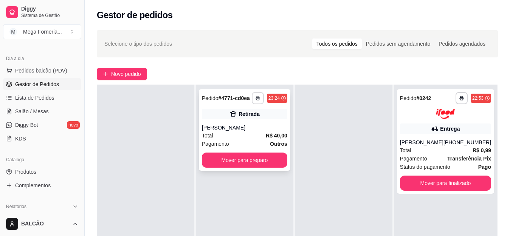
click at [262, 98] on button "button" at bounding box center [258, 98] width 12 height 12
click at [254, 124] on button "IMPRESSORA" at bounding box center [237, 125] width 53 height 12
click at [268, 163] on button "Mover para preparo" at bounding box center [245, 160] width 86 height 15
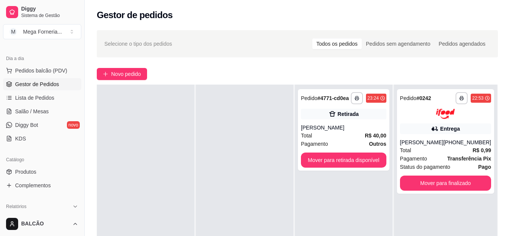
scroll to position [227, 0]
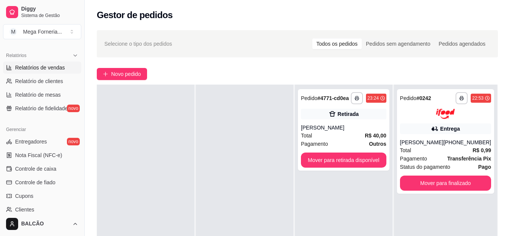
click at [31, 72] on link "Relatórios de vendas" at bounding box center [42, 68] width 78 height 12
select select "ALL"
select select "0"
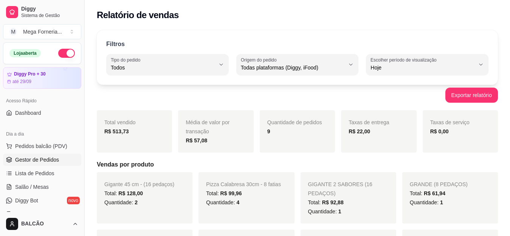
click at [45, 165] on link "Gestor de Pedidos" at bounding box center [42, 160] width 78 height 12
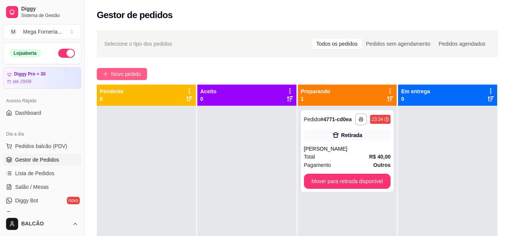
click at [142, 71] on button "Novo pedido" at bounding box center [122, 74] width 50 height 12
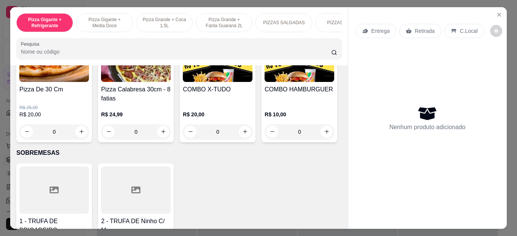
scroll to position [795, 0]
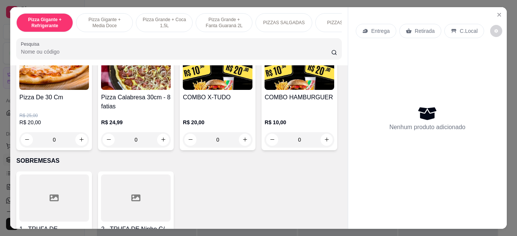
click at [242, 145] on div "0" at bounding box center [218, 139] width 70 height 15
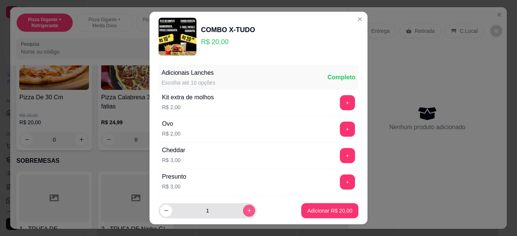
click at [243, 212] on button "increase-product-quantity" at bounding box center [249, 211] width 12 height 12
type input "2"
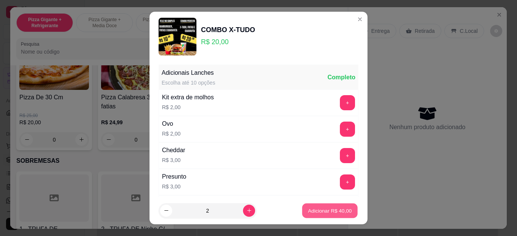
click at [341, 210] on p "Adicionar R$ 40,00" at bounding box center [330, 210] width 44 height 7
type input "2"
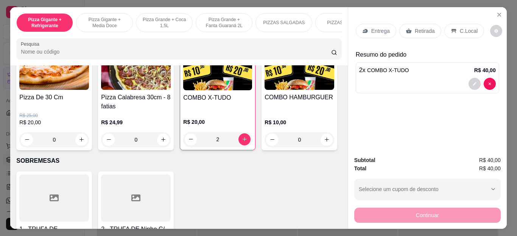
click at [388, 28] on div "Entrega" at bounding box center [376, 31] width 40 height 14
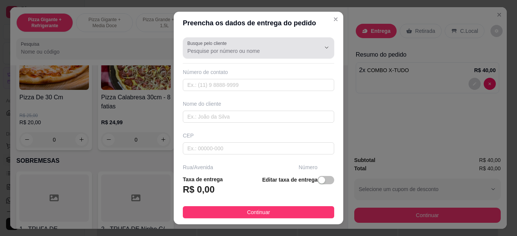
click at [214, 52] on input "Busque pelo cliente" at bounding box center [247, 51] width 121 height 8
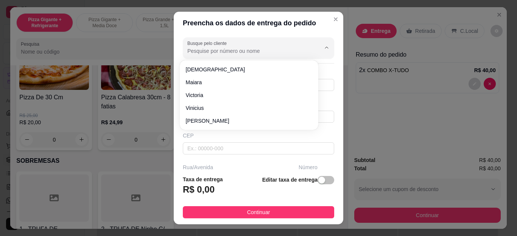
click at [175, 62] on div "Busque pelo cliente Número de contato Nome do cliente CEP Rua/[GEOGRAPHIC_DATA]…" at bounding box center [259, 101] width 170 height 135
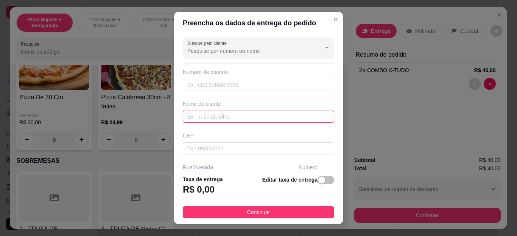
click at [200, 117] on input "text" at bounding box center [258, 117] width 151 height 12
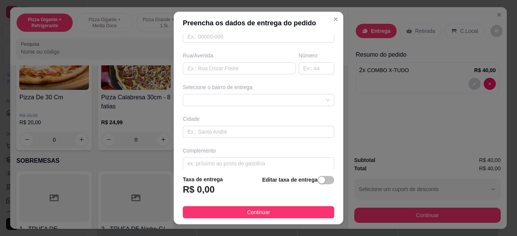
scroll to position [114, 0]
click at [226, 102] on div at bounding box center [258, 99] width 151 height 12
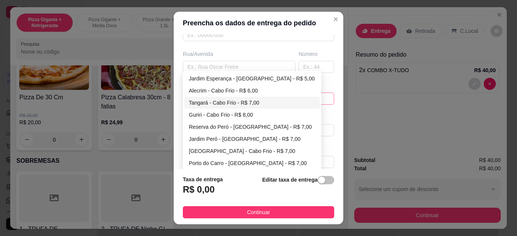
type input "[PERSON_NAME]"
click at [254, 100] on div "Tangará - Cabo Frio - R$ 7,00" at bounding box center [252, 103] width 126 height 8
type input "Cabo Frio"
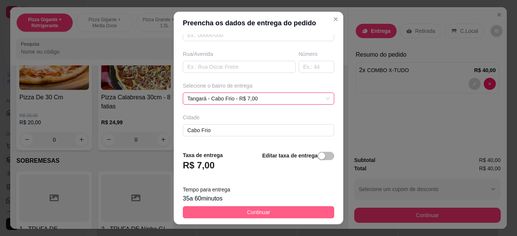
click at [258, 211] on span "Continuar" at bounding box center [258, 212] width 23 height 8
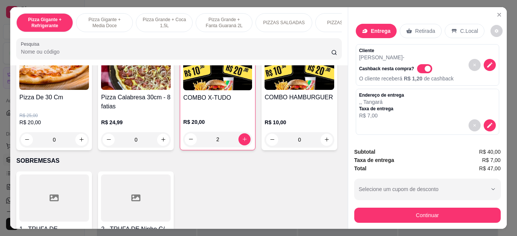
click at [441, 222] on div "Subtotal R$ 40,00 Taxa de entrega R$ 7,00 Total R$ 47,00 Selecione um cupom de …" at bounding box center [427, 185] width 159 height 87
click at [434, 214] on button "Continuar" at bounding box center [427, 215] width 146 height 15
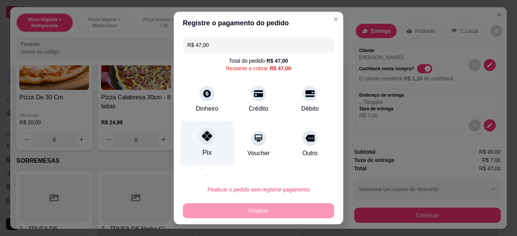
click at [202, 135] on icon at bounding box center [207, 136] width 10 height 10
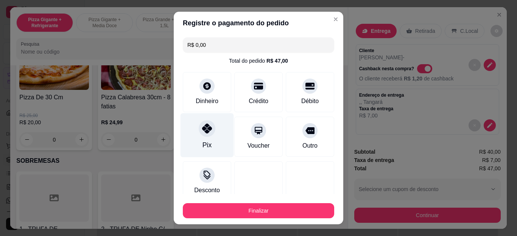
type input "R$ 0,00"
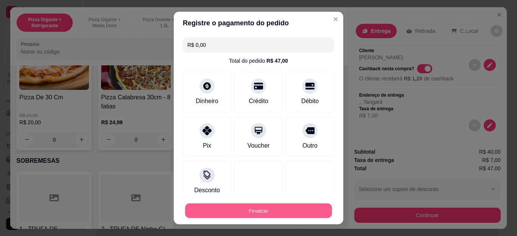
click at [235, 213] on button "Finalizar" at bounding box center [258, 211] width 147 height 15
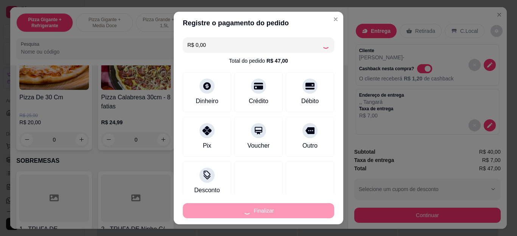
type input "0"
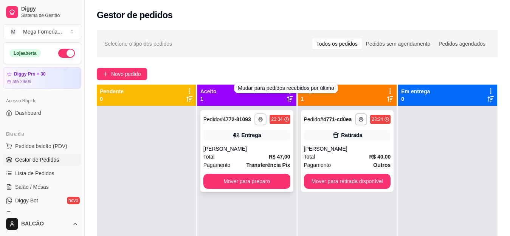
click at [258, 123] on button "button" at bounding box center [261, 120] width 12 height 12
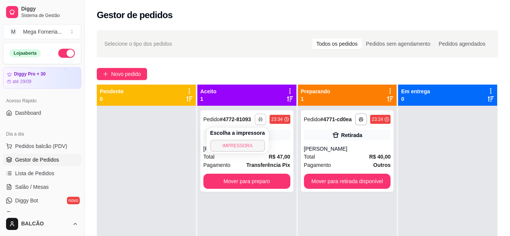
click at [242, 148] on button "IMPRESSORA" at bounding box center [237, 146] width 55 height 12
click at [254, 187] on button "Mover para preparo" at bounding box center [247, 181] width 87 height 15
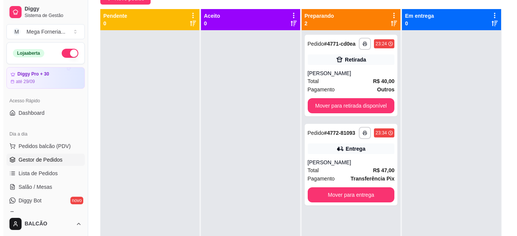
scroll to position [38, 0]
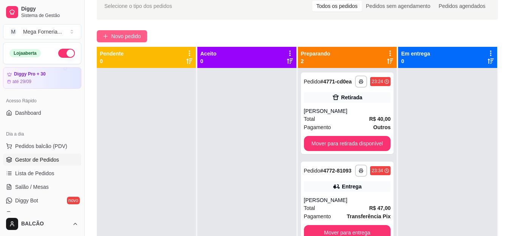
click at [137, 31] on button "Novo pedido" at bounding box center [122, 36] width 50 height 12
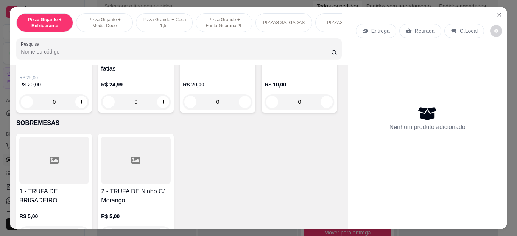
scroll to position [795, 0]
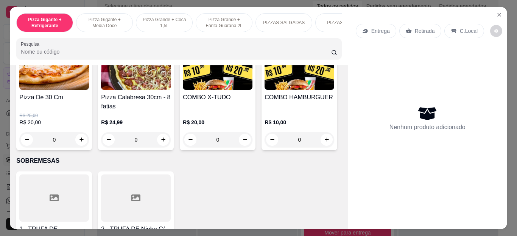
click at [77, 144] on div "0" at bounding box center [54, 139] width 70 height 15
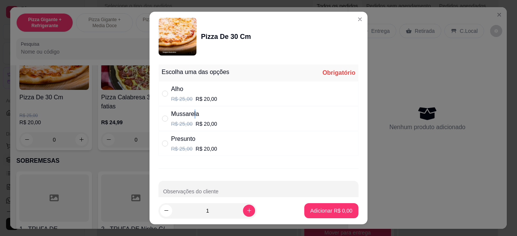
click at [192, 112] on div "Mussarela" at bounding box center [194, 114] width 46 height 9
radio input "true"
click at [327, 213] on p "Adicionar R$ 20,00" at bounding box center [329, 211] width 45 height 8
type input "1"
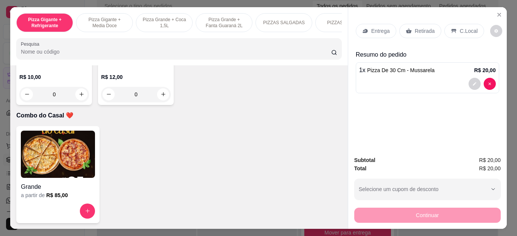
scroll to position [1930, 0]
type input "1"
click at [415, 28] on p "Retirada" at bounding box center [425, 31] width 20 height 8
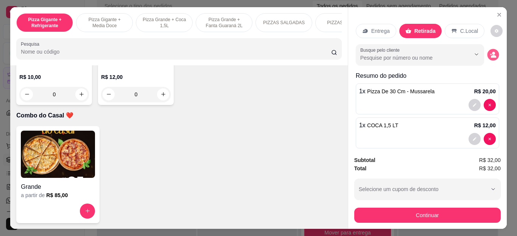
click at [487, 57] on button "decrease-product-quantity" at bounding box center [493, 55] width 12 height 12
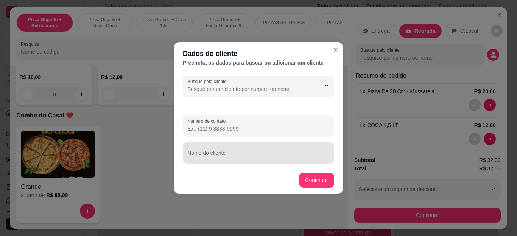
click at [251, 152] on div at bounding box center [258, 153] width 142 height 15
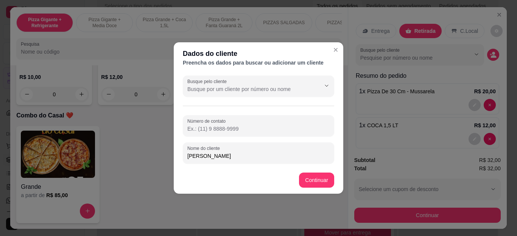
type input "[PERSON_NAME]"
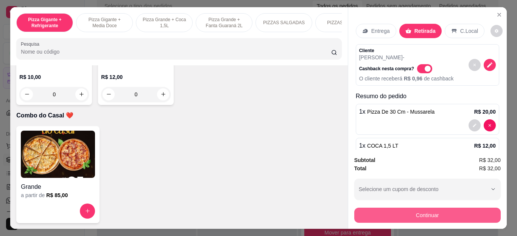
click at [441, 211] on button "Continuar" at bounding box center [427, 215] width 146 height 15
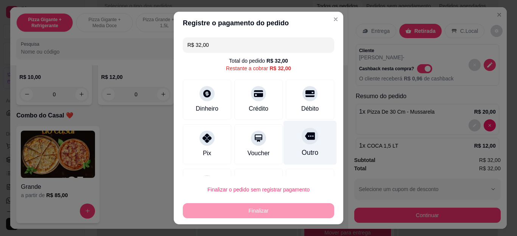
click at [286, 134] on div "Outro" at bounding box center [309, 143] width 53 height 44
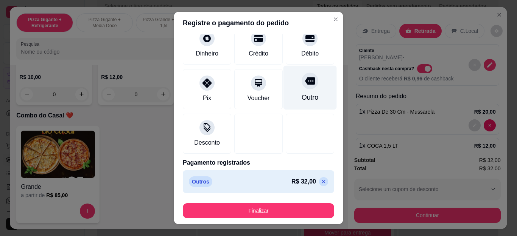
scroll to position [50, 0]
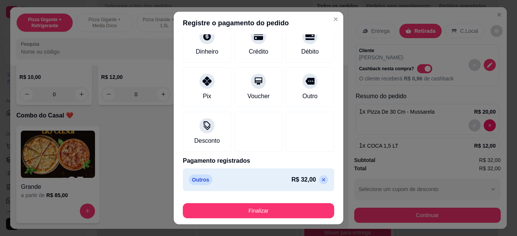
click at [319, 177] on p at bounding box center [323, 180] width 9 height 9
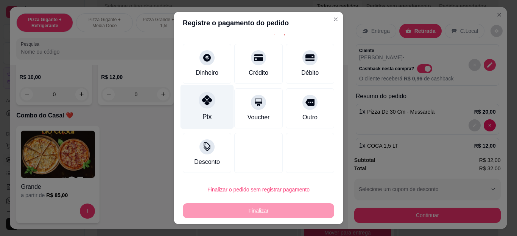
click at [191, 115] on div "Pix" at bounding box center [206, 107] width 53 height 44
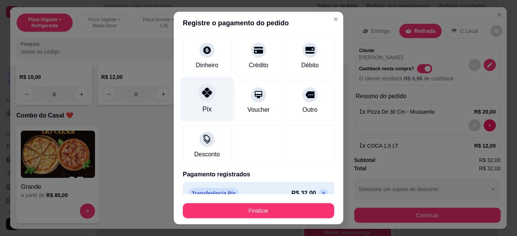
type input "R$ 0,00"
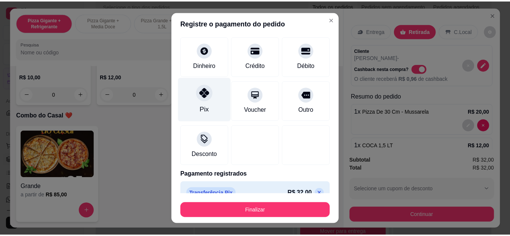
scroll to position [50, 0]
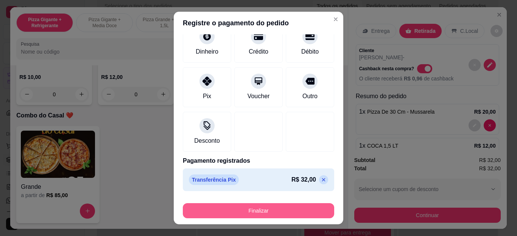
click at [225, 215] on button "Finalizar" at bounding box center [258, 211] width 151 height 15
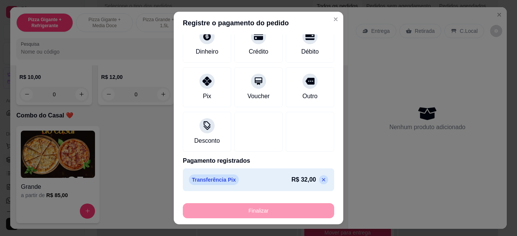
type input "0"
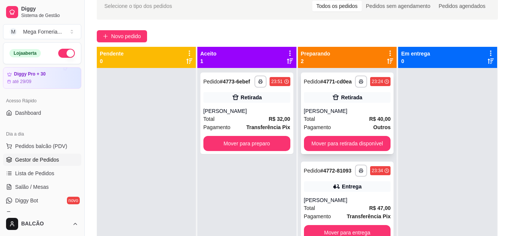
click at [355, 118] on div "Total R$ 40,00" at bounding box center [347, 119] width 87 height 8
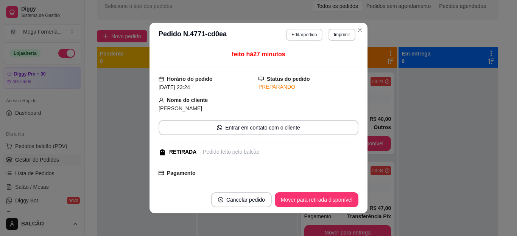
click at [306, 33] on button "Editar pedido" at bounding box center [304, 35] width 36 height 12
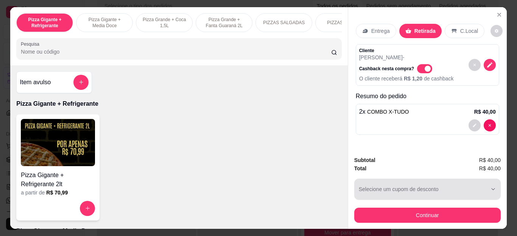
click at [403, 213] on button "Continuar" at bounding box center [427, 215] width 146 height 15
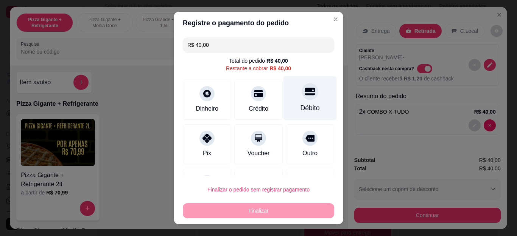
click at [300, 109] on div "Débito" at bounding box center [309, 108] width 19 height 10
type input "R$ 0,00"
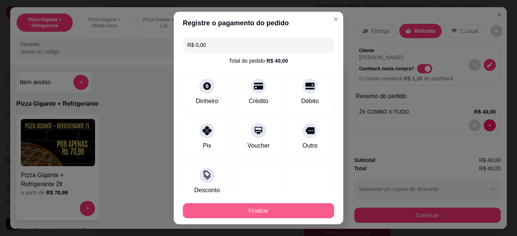
click at [294, 215] on button "Finalizar" at bounding box center [258, 211] width 151 height 15
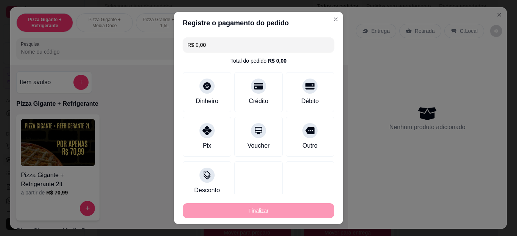
type input "0"
type input "-R$ 40,00"
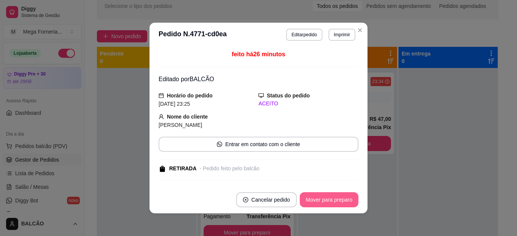
click at [352, 205] on button "Mover para preparo" at bounding box center [329, 200] width 59 height 15
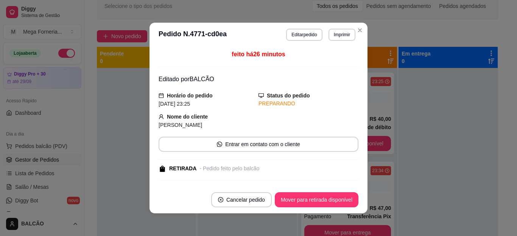
click at [352, 205] on button "Mover para retirada disponível" at bounding box center [317, 200] width 84 height 15
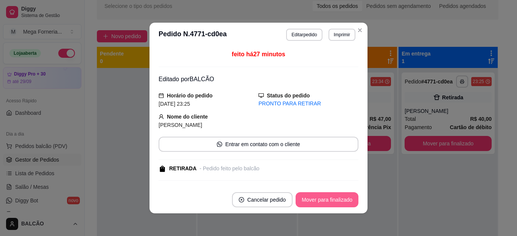
click at [352, 205] on button "Mover para finalizado" at bounding box center [326, 200] width 63 height 15
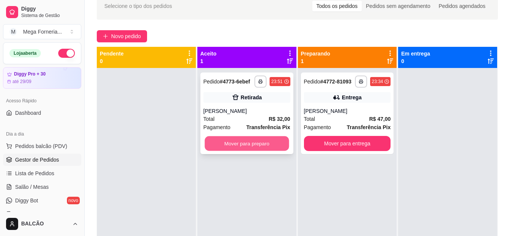
click at [252, 143] on button "Mover para preparo" at bounding box center [247, 144] width 84 height 15
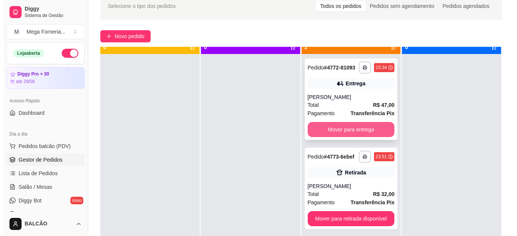
scroll to position [21, 0]
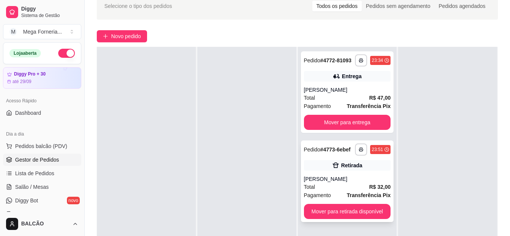
click at [351, 171] on div "**********" at bounding box center [347, 182] width 93 height 82
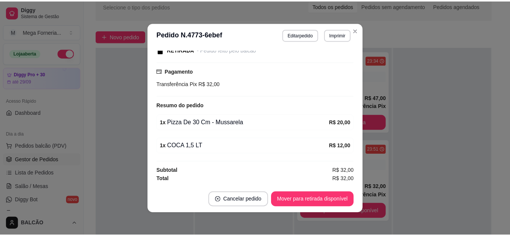
scroll to position [2, 0]
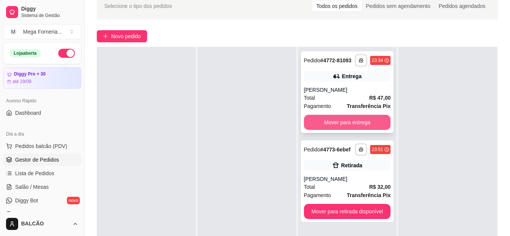
click at [316, 122] on button "Mover para entrega" at bounding box center [347, 122] width 87 height 15
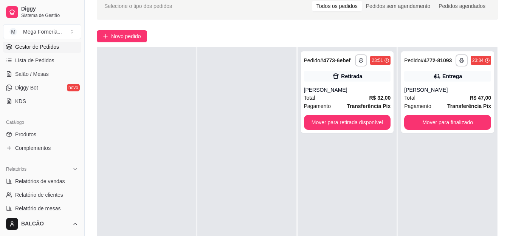
scroll to position [114, 0]
click at [65, 179] on link "Relatórios de vendas" at bounding box center [42, 181] width 78 height 12
select select "ALL"
select select "0"
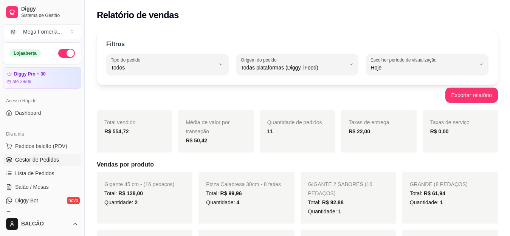
click at [34, 160] on span "Gestor de Pedidos" at bounding box center [37, 160] width 44 height 8
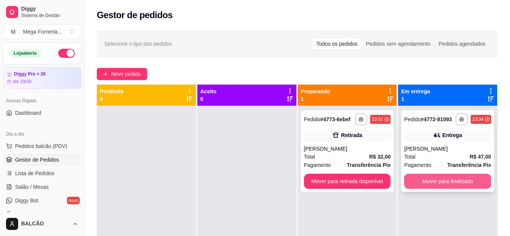
click at [418, 180] on button "Mover para finalizado" at bounding box center [447, 181] width 87 height 15
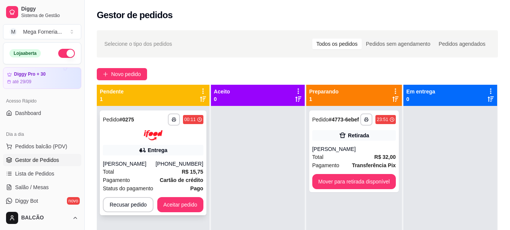
click at [156, 166] on div "[PERSON_NAME]" at bounding box center [129, 164] width 53 height 8
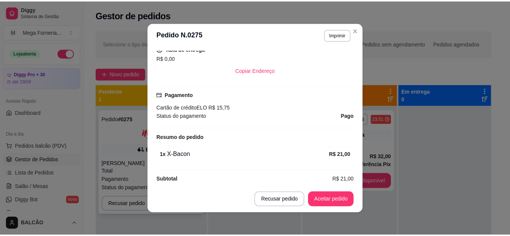
scroll to position [227, 0]
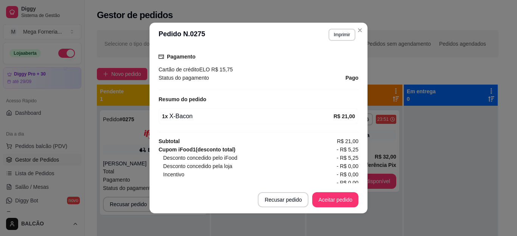
click at [339, 26] on header "**********" at bounding box center [258, 35] width 218 height 24
click at [339, 34] on button "Imprimir" at bounding box center [341, 35] width 27 height 12
click at [331, 65] on button "IMPRESSORA" at bounding box center [325, 61] width 53 height 12
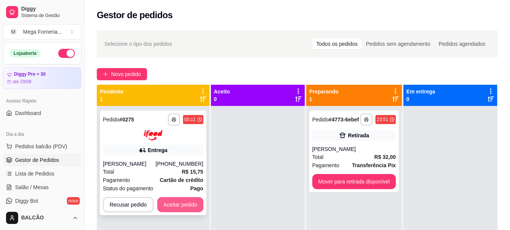
click at [191, 212] on button "Aceitar pedido" at bounding box center [180, 204] width 46 height 15
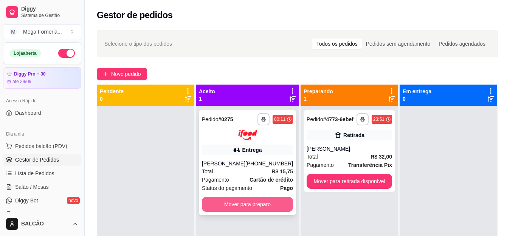
click at [252, 212] on button "Mover para preparo" at bounding box center [247, 204] width 91 height 15
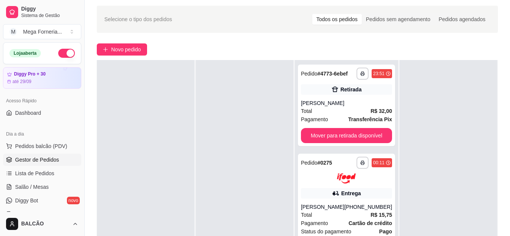
scroll to position [38, 0]
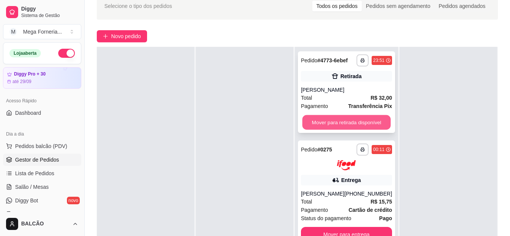
click at [330, 127] on button "Mover para retirada disponível" at bounding box center [346, 122] width 89 height 15
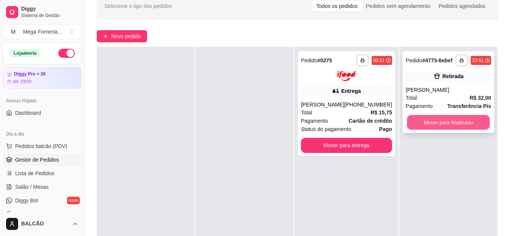
click at [410, 125] on button "Mover para finalizado" at bounding box center [448, 122] width 83 height 15
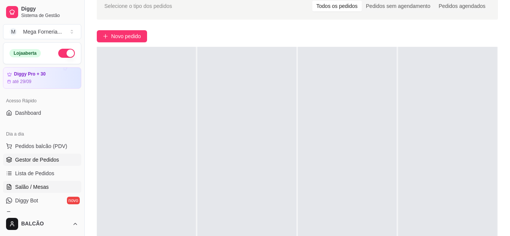
click at [28, 186] on span "Salão / Mesas" at bounding box center [32, 188] width 34 height 8
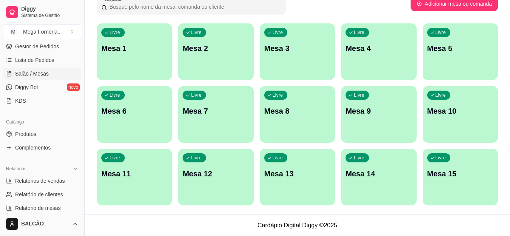
scroll to position [151, 0]
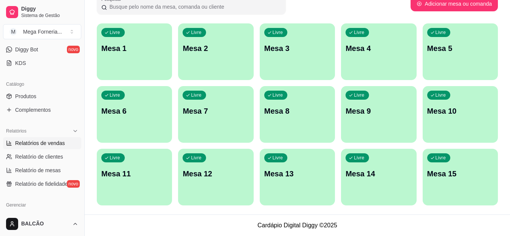
click at [31, 142] on span "Relatórios de vendas" at bounding box center [40, 144] width 50 height 8
select select "ALL"
select select "0"
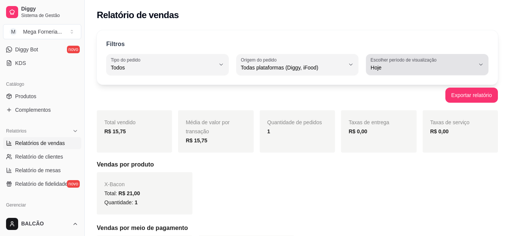
click at [407, 65] on span "Hoje" at bounding box center [423, 68] width 104 height 8
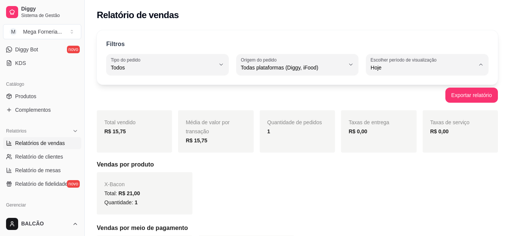
click at [390, 99] on span "Ontem" at bounding box center [424, 98] width 99 height 7
type input "1"
select select "1"
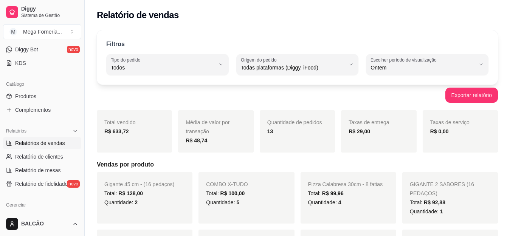
click at [364, 128] on div "R$ 29,00" at bounding box center [379, 131] width 60 height 9
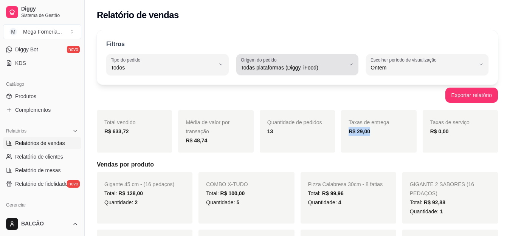
click at [292, 63] on div "Todas plataformas (Diggy, iFood)" at bounding box center [293, 64] width 104 height 15
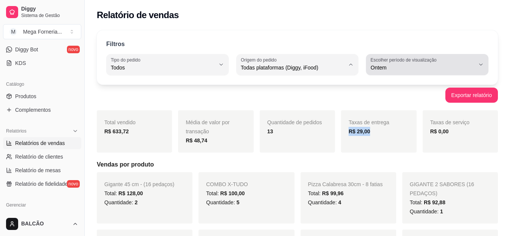
click at [439, 64] on div "Ontem" at bounding box center [423, 64] width 104 height 15
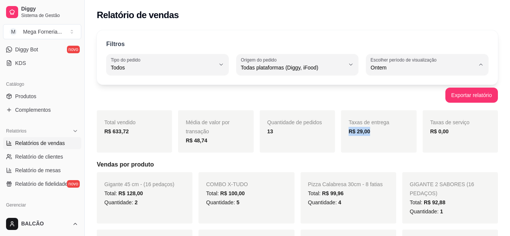
click at [383, 84] on span "Hoje" at bounding box center [424, 85] width 99 height 7
type input "0"
select select "0"
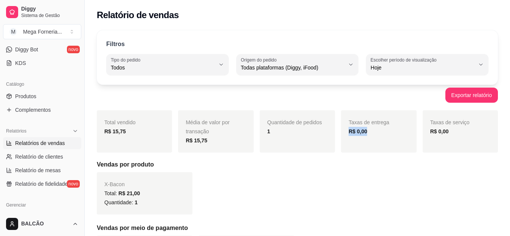
click at [286, 68] on span "Todas plataformas (Diggy, iFood)" at bounding box center [293, 68] width 104 height 8
click at [249, 111] on span "iFood" at bounding box center [293, 110] width 99 height 7
type input "IFOOD"
select select "IFOOD"
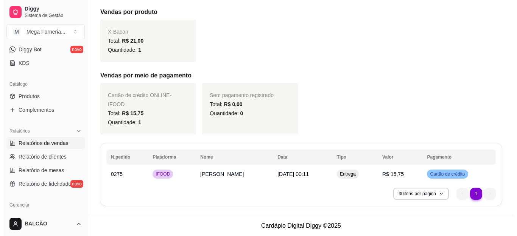
scroll to position [153, 0]
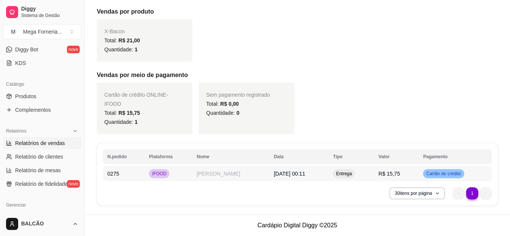
click at [269, 178] on td "[PERSON_NAME]" at bounding box center [230, 173] width 77 height 15
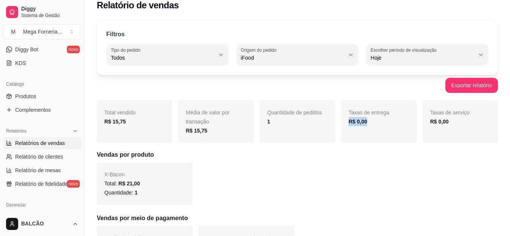
scroll to position [0, 0]
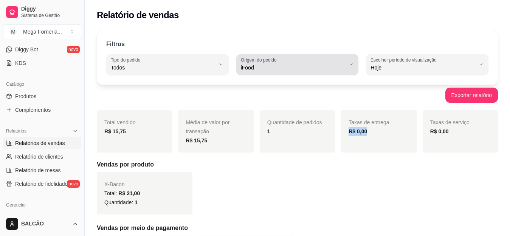
click at [288, 64] on div "iFood" at bounding box center [293, 64] width 104 height 15
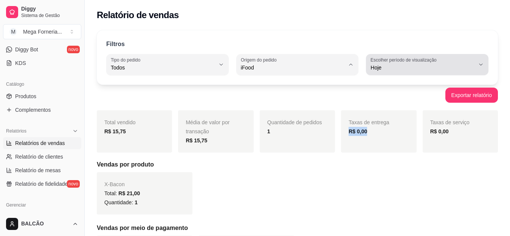
click at [451, 65] on span "Hoje" at bounding box center [423, 68] width 104 height 8
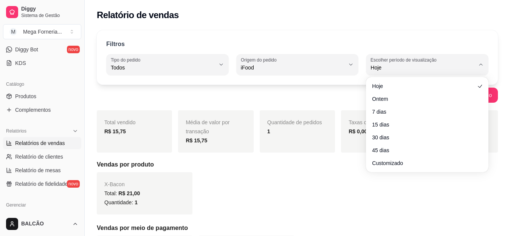
click at [433, 105] on ul "Hoje Ontem 7 dias 15 dias 30 dias 45 dias Customizado" at bounding box center [427, 124] width 117 height 89
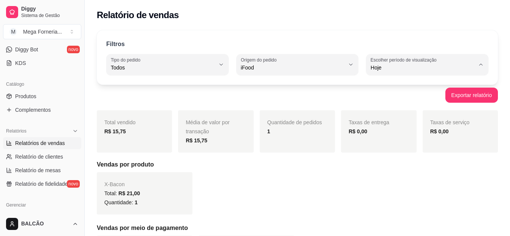
click at [385, 101] on span "Ontem" at bounding box center [424, 98] width 99 height 7
type input "1"
select select "1"
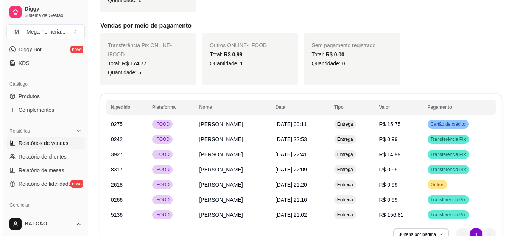
scroll to position [292, 0]
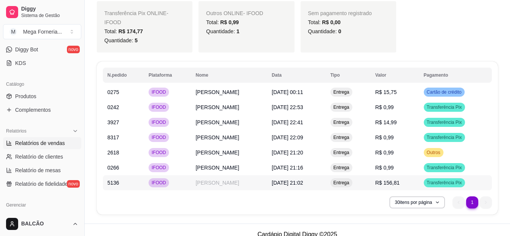
click at [191, 176] on td "[PERSON_NAME]" at bounding box center [229, 183] width 76 height 15
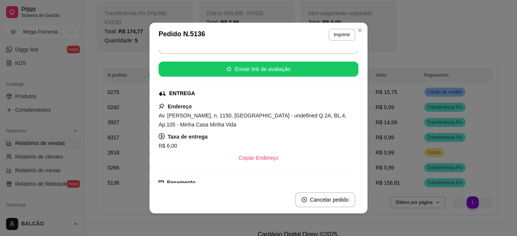
scroll to position [76, 0]
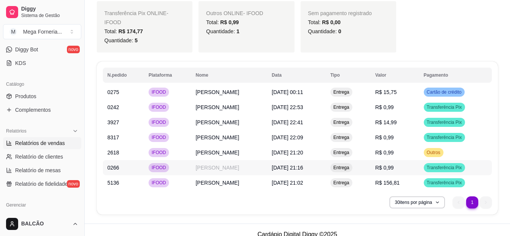
click at [149, 163] on div "IFOOD" at bounding box center [159, 167] width 20 height 9
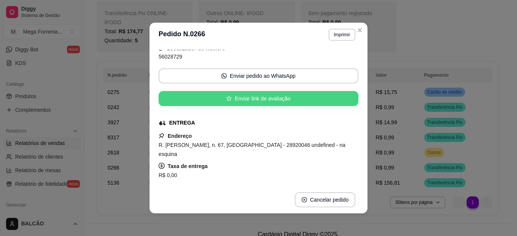
scroll to position [114, 0]
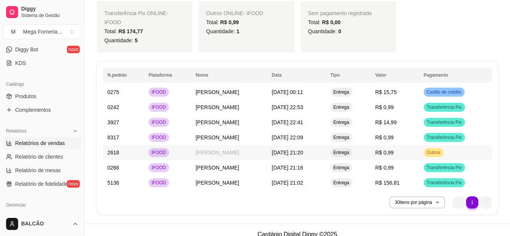
click at [191, 145] on td "[PERSON_NAME]" at bounding box center [229, 152] width 76 height 15
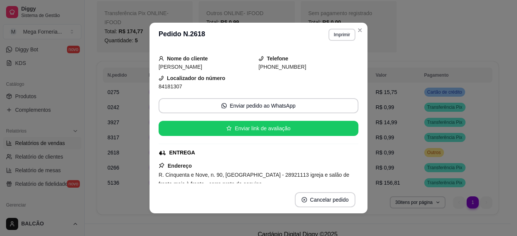
scroll to position [0, 0]
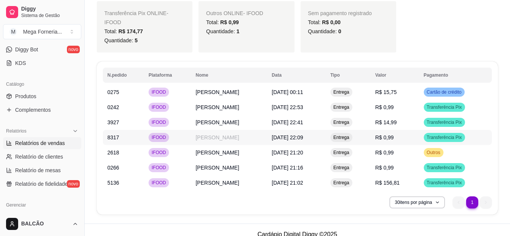
click at [158, 133] on td "IFOOD" at bounding box center [167, 137] width 47 height 15
click at [193, 115] on td "[PERSON_NAME]" at bounding box center [229, 122] width 76 height 15
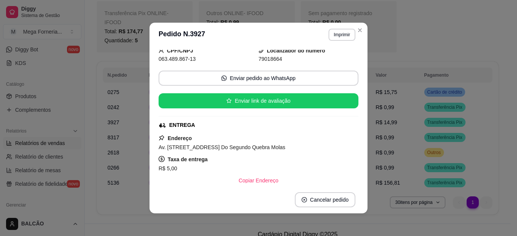
scroll to position [76, 0]
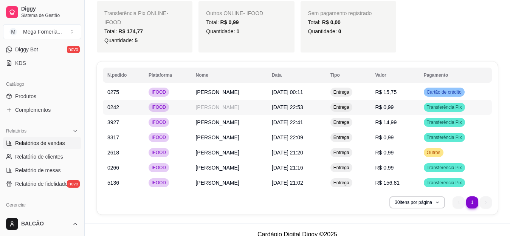
click at [211, 100] on td "[PERSON_NAME]" at bounding box center [229, 107] width 76 height 15
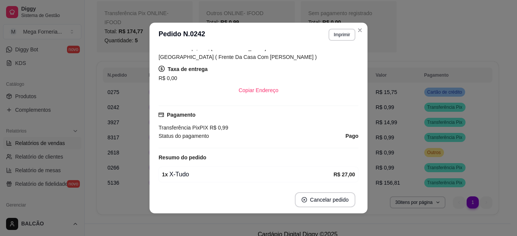
scroll to position [114, 0]
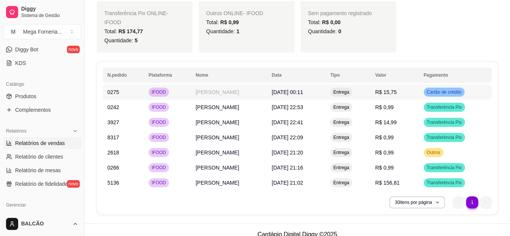
click at [252, 86] on td "[PERSON_NAME]" at bounding box center [229, 92] width 76 height 15
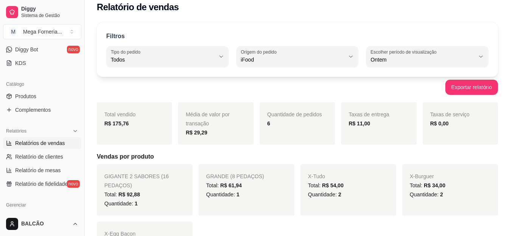
scroll to position [0, 0]
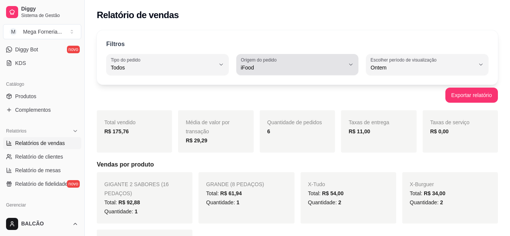
click at [307, 67] on span "iFood" at bounding box center [293, 68] width 104 height 8
click at [304, 62] on div "iFood" at bounding box center [293, 64] width 104 height 15
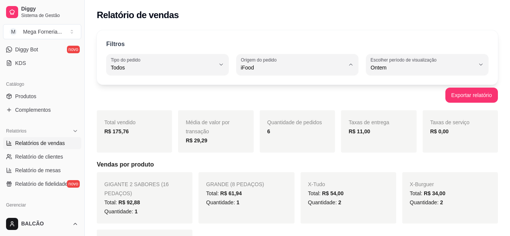
click at [272, 89] on span "Todas plataformas (Diggy, iFood)" at bounding box center [293, 85] width 99 height 7
type input "ALL"
select select "ALL"
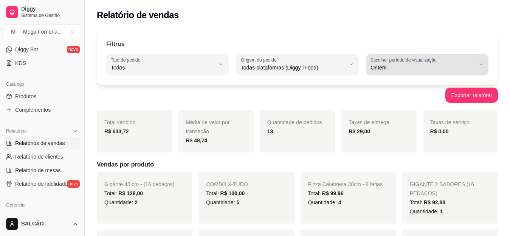
click at [380, 70] on span "Ontem" at bounding box center [423, 68] width 104 height 8
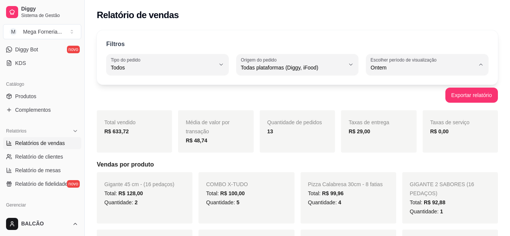
click at [281, 55] on button "Origem do pedido Todas plataformas (Diggy, iFood)" at bounding box center [297, 64] width 123 height 21
click at [282, 110] on span "iFood" at bounding box center [293, 110] width 99 height 7
type input "IFOOD"
select select "IFOOD"
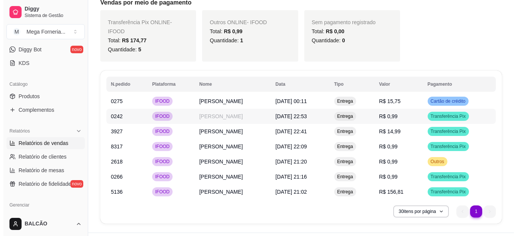
scroll to position [292, 0]
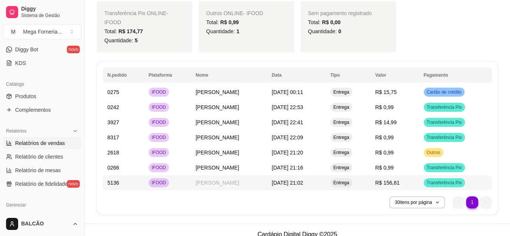
click at [207, 176] on td "[PERSON_NAME]" at bounding box center [229, 183] width 76 height 15
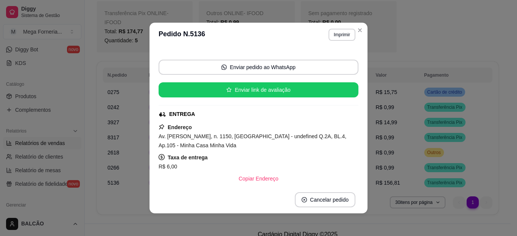
scroll to position [76, 0]
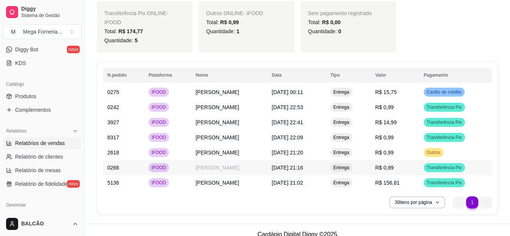
click at [267, 160] on td "[PERSON_NAME]" at bounding box center [229, 167] width 76 height 15
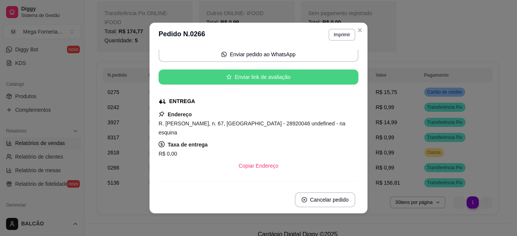
scroll to position [114, 0]
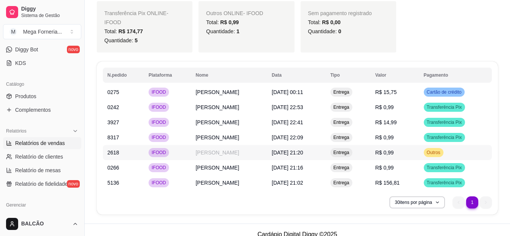
click at [191, 145] on td "[PERSON_NAME]" at bounding box center [229, 152] width 76 height 15
click at [225, 130] on td "[PERSON_NAME]" at bounding box center [229, 137] width 76 height 15
click at [195, 115] on td "[PERSON_NAME]" at bounding box center [229, 122] width 76 height 15
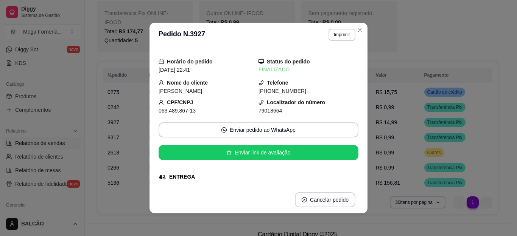
scroll to position [76, 0]
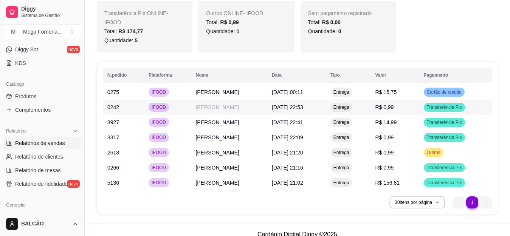
click at [197, 100] on td "[PERSON_NAME]" at bounding box center [229, 107] width 76 height 15
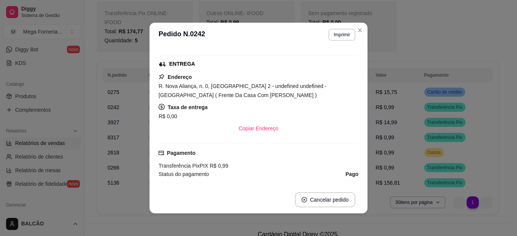
scroll to position [114, 0]
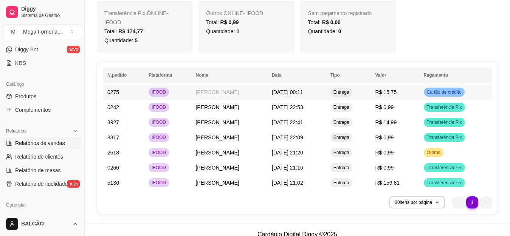
click at [208, 85] on td "[PERSON_NAME]" at bounding box center [229, 92] width 76 height 15
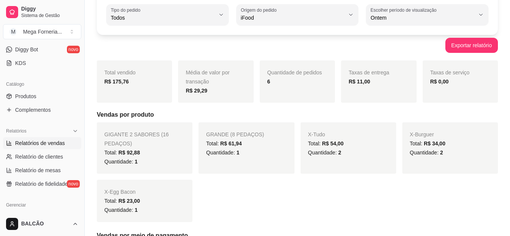
scroll to position [0, 0]
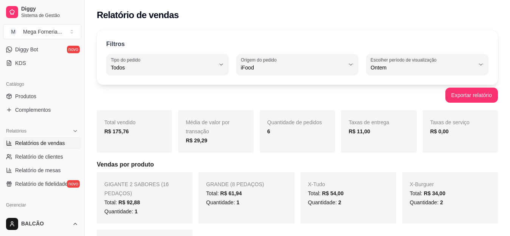
click at [382, 65] on span "Ontem" at bounding box center [423, 68] width 104 height 8
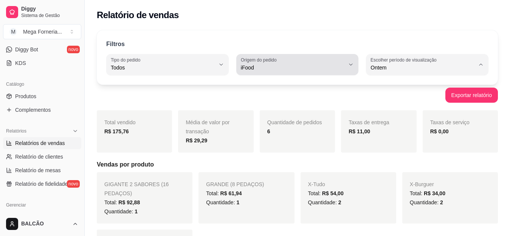
click at [281, 70] on span "iFood" at bounding box center [293, 68] width 104 height 8
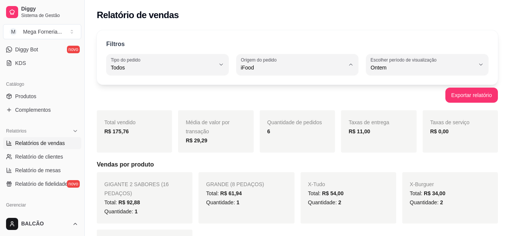
click at [281, 87] on span "Todas plataformas (Diggy, iFood)" at bounding box center [293, 85] width 99 height 7
type input "ALL"
select select "ALL"
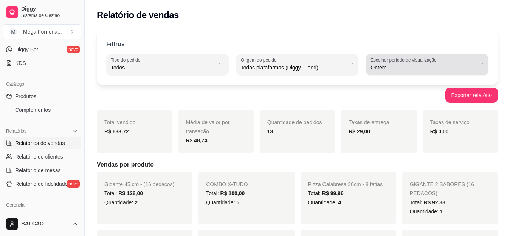
click at [390, 71] on span "Ontem" at bounding box center [423, 68] width 104 height 8
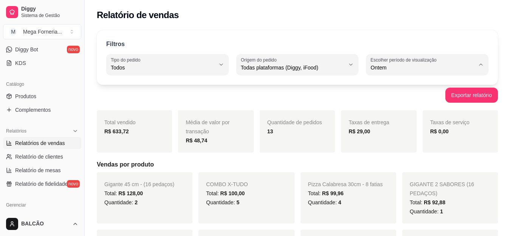
click at [323, 137] on div "Quantidade de pedidos 13" at bounding box center [297, 131] width 75 height 42
click at [359, 131] on strong "R$ 29,00" at bounding box center [360, 132] width 22 height 6
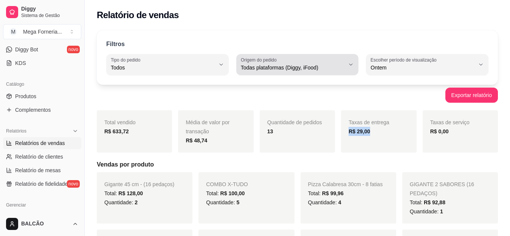
click at [317, 61] on div "Todas plataformas (Diggy, iFood)" at bounding box center [293, 64] width 104 height 15
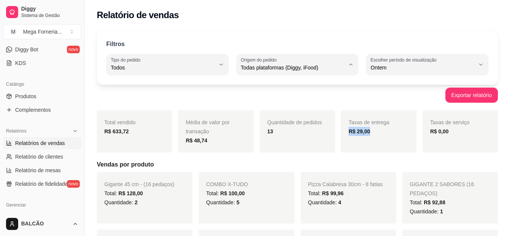
click at [300, 110] on span "iFood" at bounding box center [293, 110] width 99 height 7
type input "IFOOD"
select select "IFOOD"
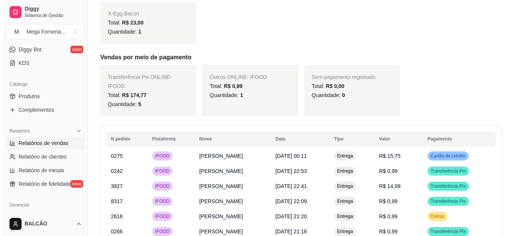
scroll to position [292, 0]
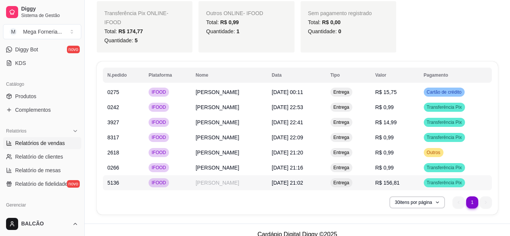
click at [202, 176] on td "[PERSON_NAME]" at bounding box center [229, 183] width 76 height 15
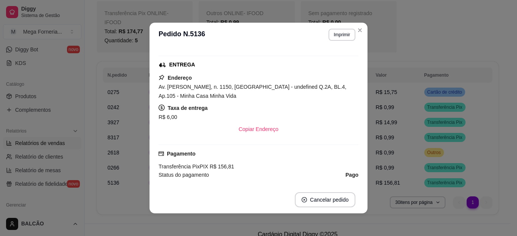
scroll to position [114, 0]
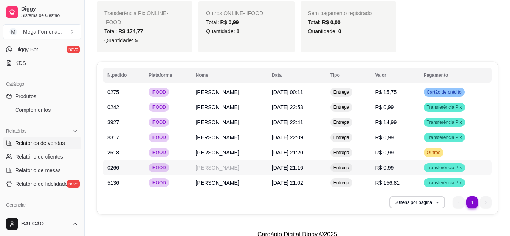
click at [144, 161] on td "IFOOD" at bounding box center [167, 167] width 47 height 15
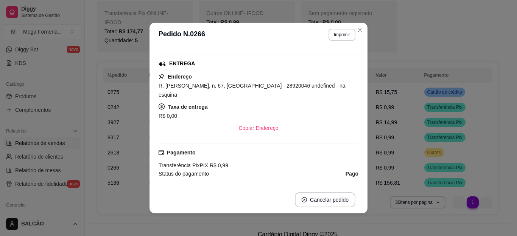
scroll to position [151, 0]
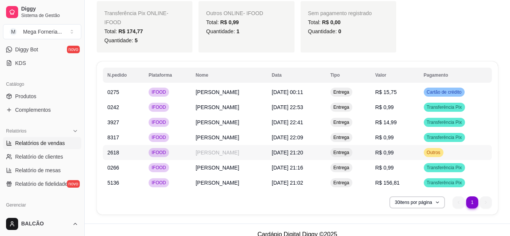
click at [225, 149] on td "[PERSON_NAME]" at bounding box center [229, 152] width 76 height 15
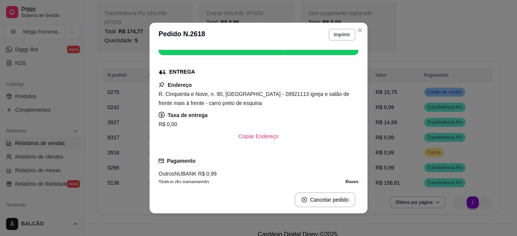
scroll to position [114, 0]
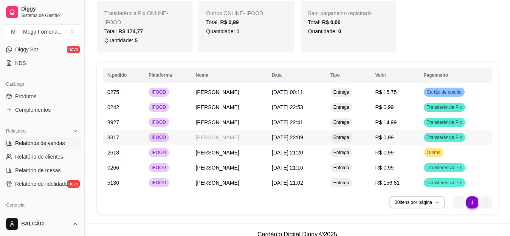
click at [226, 133] on td "[PERSON_NAME]" at bounding box center [229, 137] width 76 height 15
click at [246, 115] on td "[PERSON_NAME]" at bounding box center [229, 122] width 76 height 15
click at [136, 100] on td "0242" at bounding box center [123, 107] width 41 height 15
click at [215, 89] on td "[PERSON_NAME]" at bounding box center [229, 92] width 76 height 15
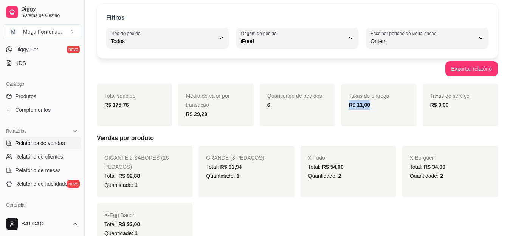
scroll to position [0, 0]
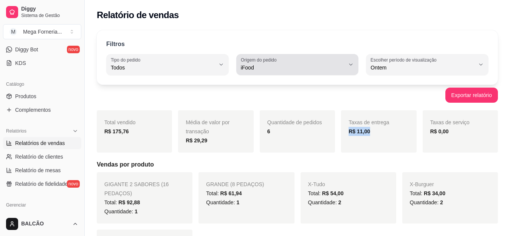
click at [322, 61] on div "iFood" at bounding box center [293, 64] width 104 height 15
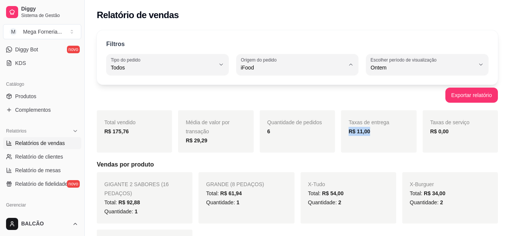
click at [321, 86] on span "Todas plataformas (Diggy, iFood)" at bounding box center [293, 85] width 99 height 7
type input "ALL"
select select "ALL"
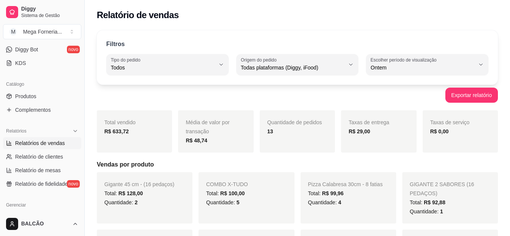
click at [115, 136] on div "Total vendido R$ 633,72" at bounding box center [134, 131] width 75 height 42
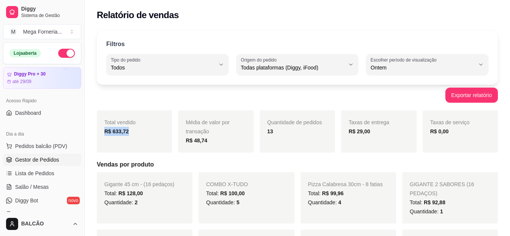
click at [61, 155] on link "Gestor de Pedidos" at bounding box center [42, 160] width 78 height 12
